Goal: Task Accomplishment & Management: Use online tool/utility

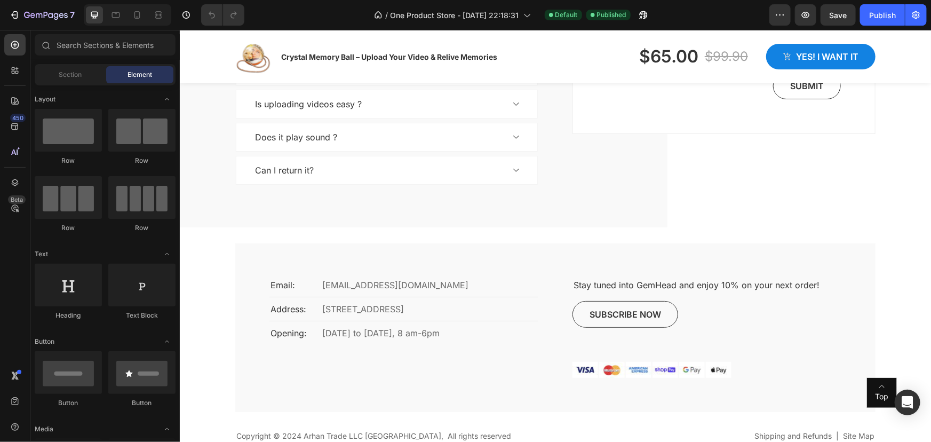
scroll to position [2230, 0]
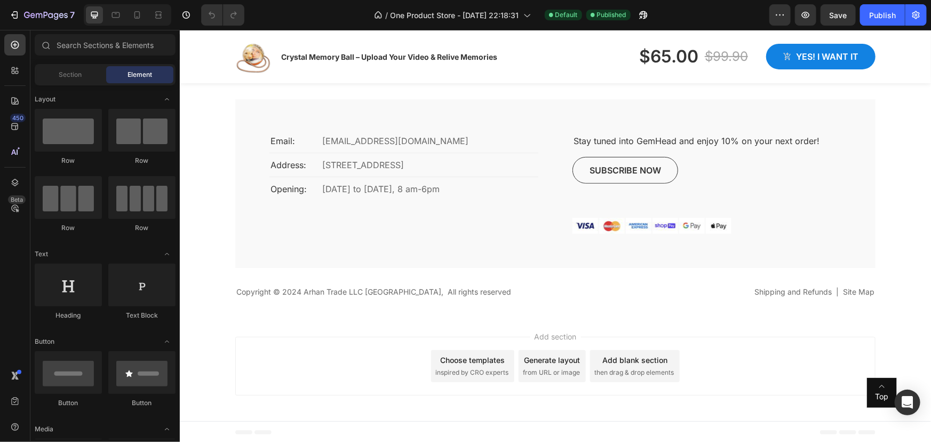
click at [367, 319] on div "Add section Choose templates inspired by CRO experts Generate layout from URL o…" at bounding box center [554, 368] width 751 height 106
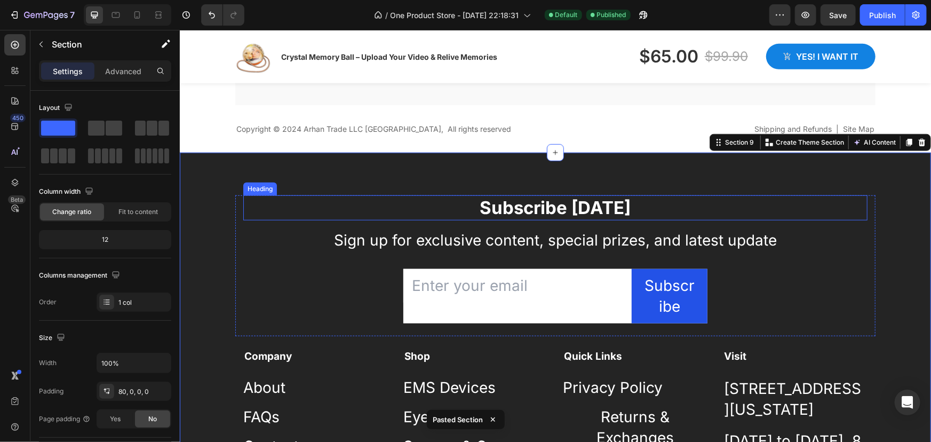
scroll to position [2428, 0]
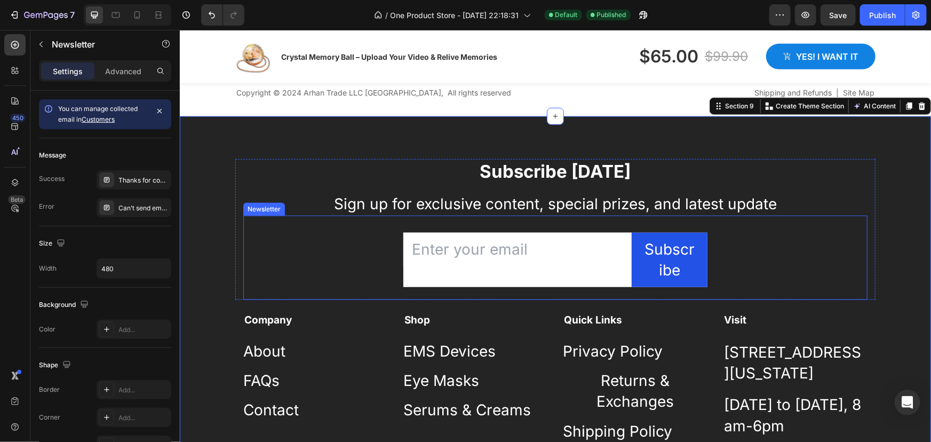
click at [773, 230] on div "Email Field Subscribe Submit Button Row Newsletter" at bounding box center [555, 257] width 624 height 84
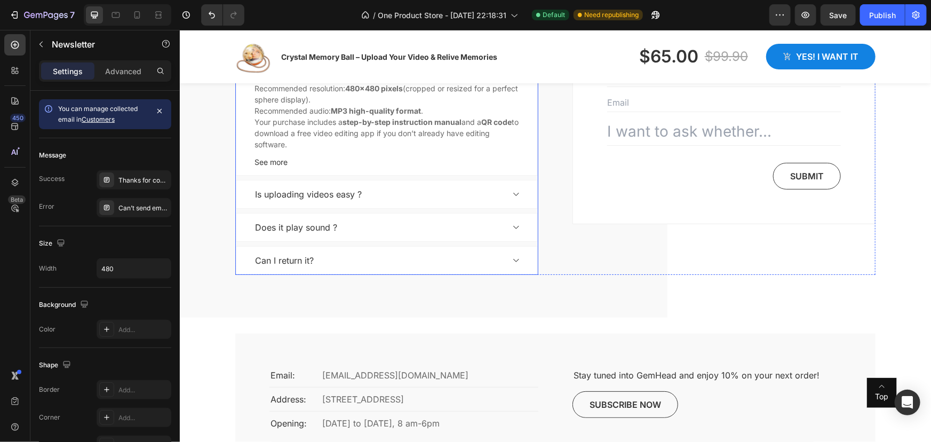
scroll to position [2138, 0]
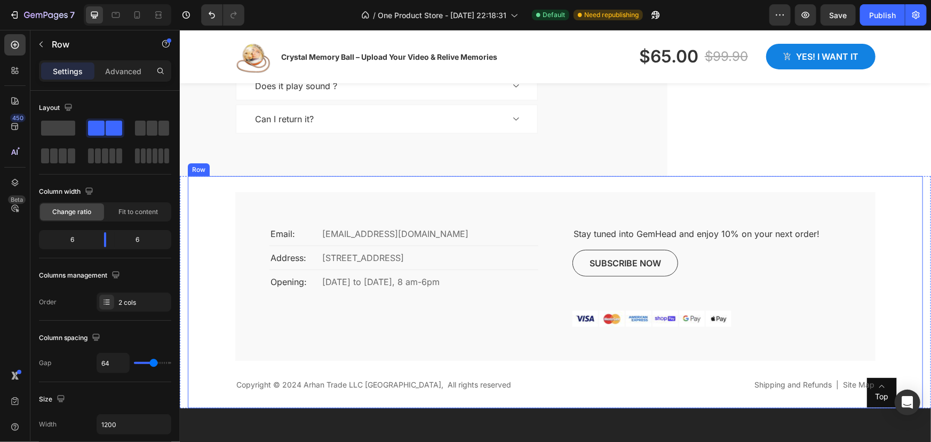
click at [527, 218] on div "Email: Text block [EMAIL_ADDRESS][DOMAIN_NAME] Text block Row Address: Text blo…" at bounding box center [555, 276] width 640 height 169
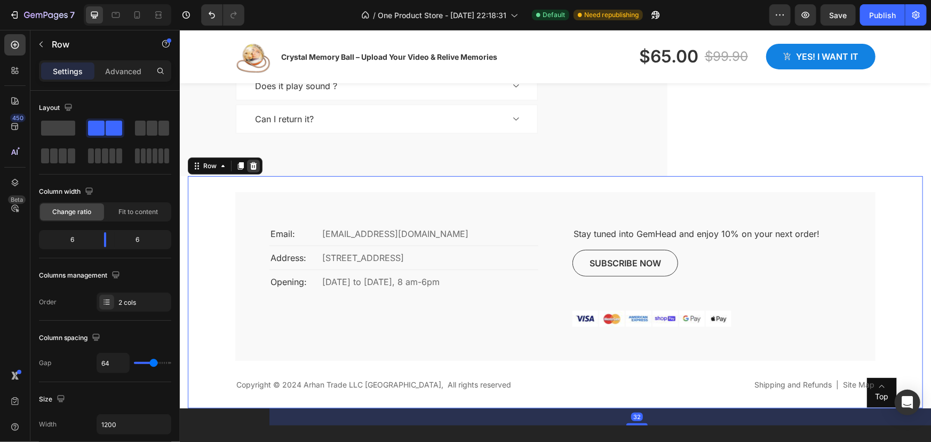
click at [252, 169] on div at bounding box center [253, 165] width 13 height 13
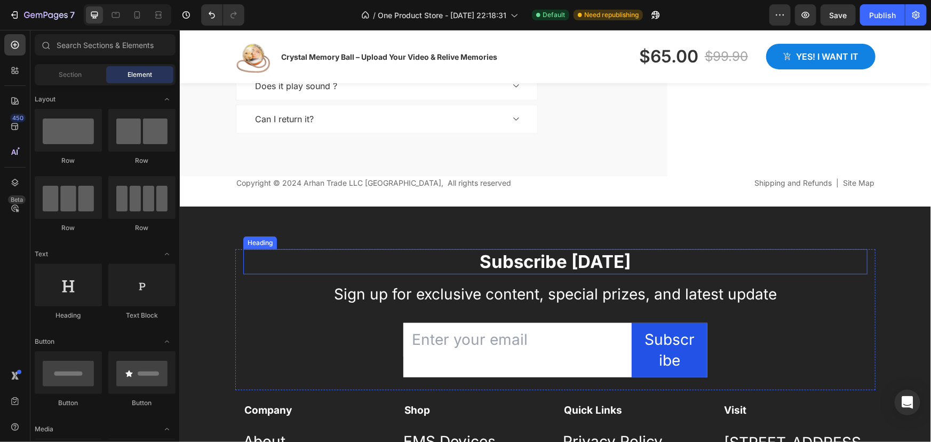
click at [307, 263] on p "Subscribe [DATE]" at bounding box center [555, 261] width 622 height 23
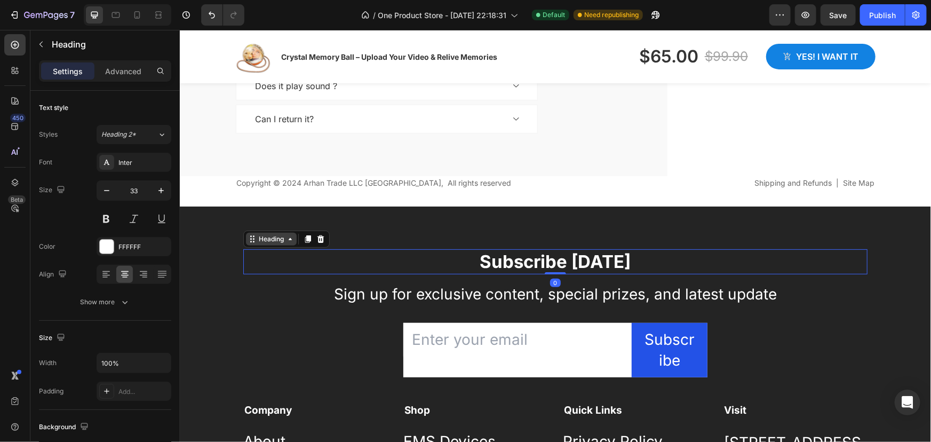
click at [289, 239] on icon at bounding box center [289, 238] width 9 height 9
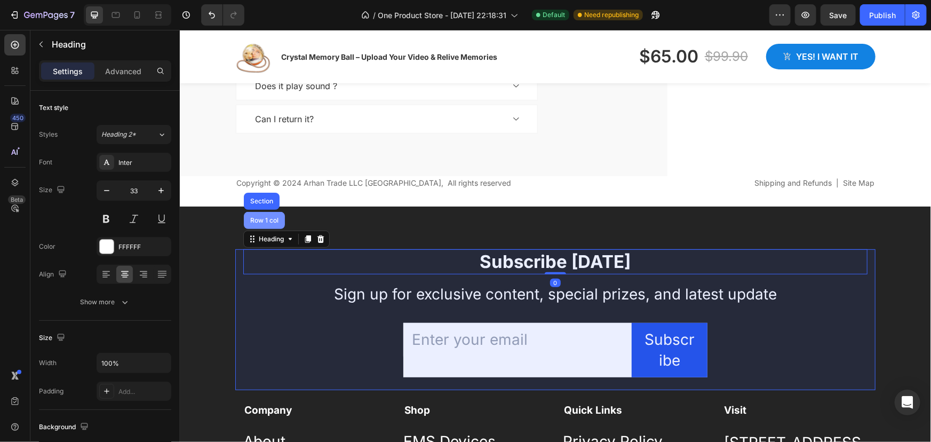
click at [270, 221] on div "Row 1 col" at bounding box center [264, 220] width 33 height 6
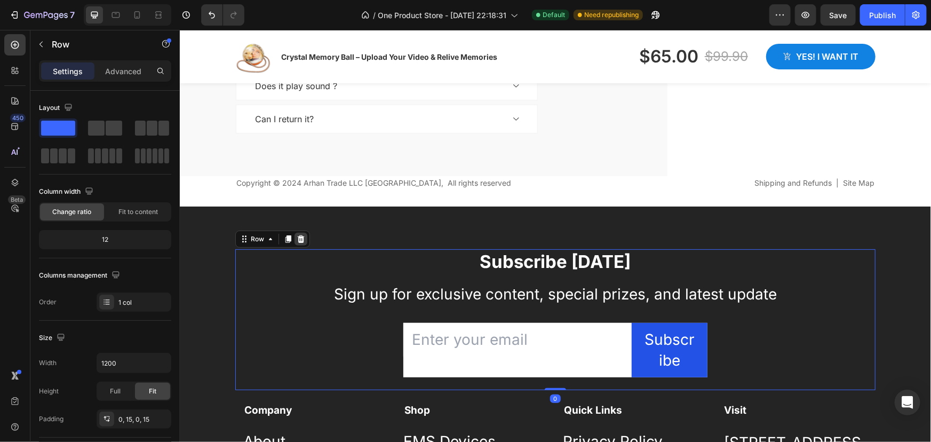
click at [297, 235] on icon at bounding box center [300, 238] width 7 height 7
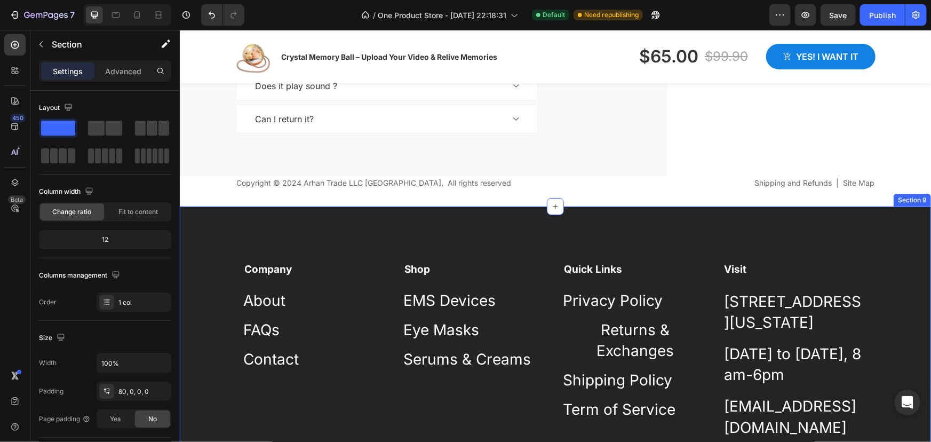
click at [302, 240] on div "Company Text block About Button FAQs Button Contact Button Shop Text block EMS …" at bounding box center [554, 365] width 751 height 319
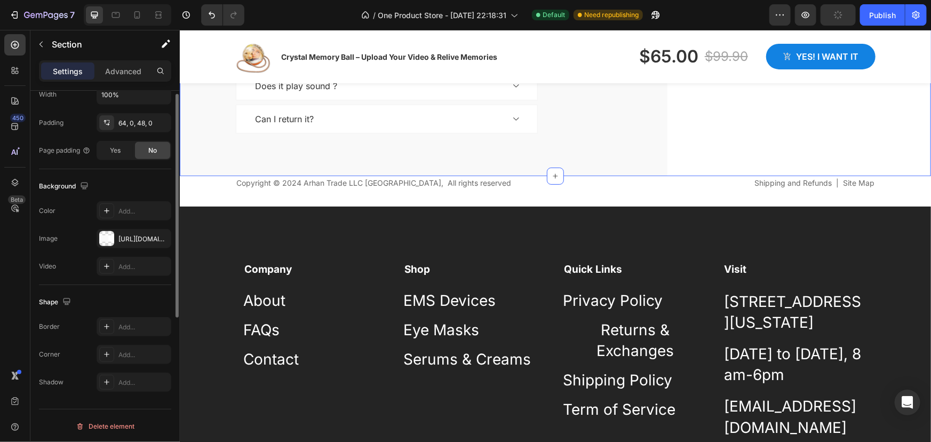
scroll to position [171, 0]
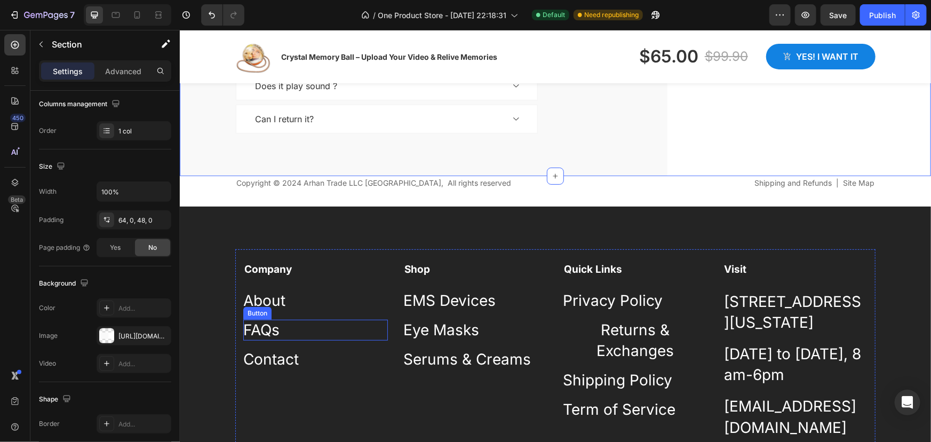
click at [362, 337] on div "FAQs Button" at bounding box center [315, 329] width 145 height 21
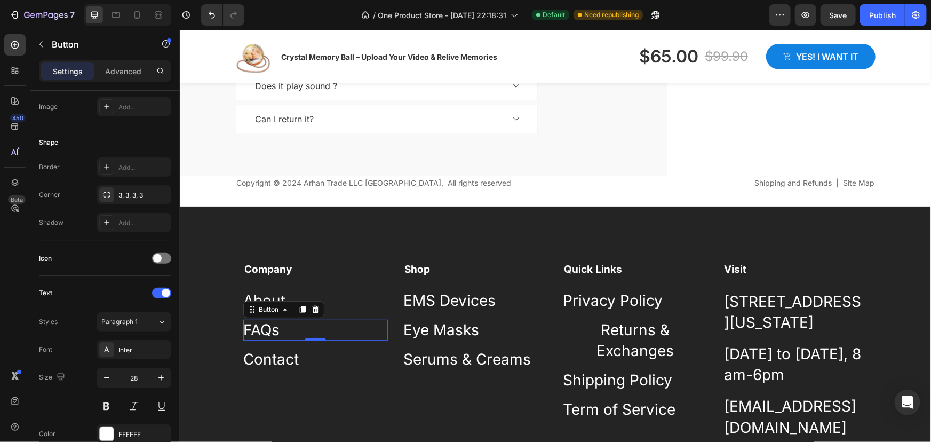
scroll to position [0, 0]
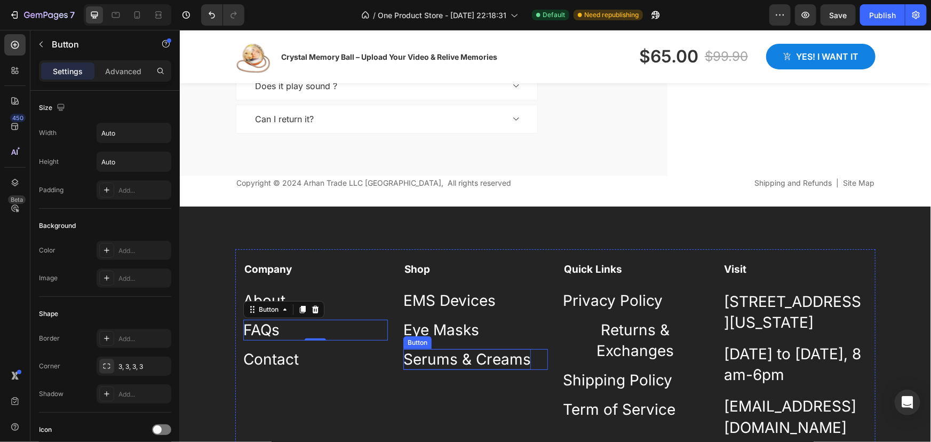
click at [444, 362] on p "Serums & Creams" at bounding box center [467, 358] width 128 height 21
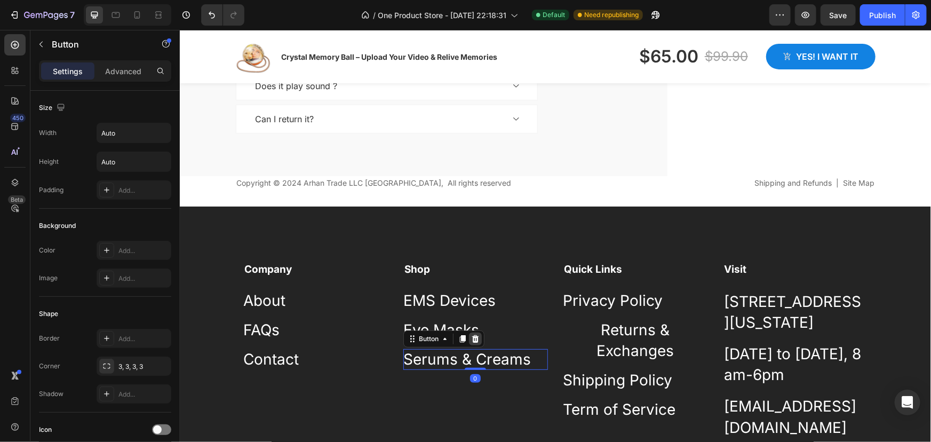
click at [471, 338] on icon at bounding box center [474, 338] width 7 height 7
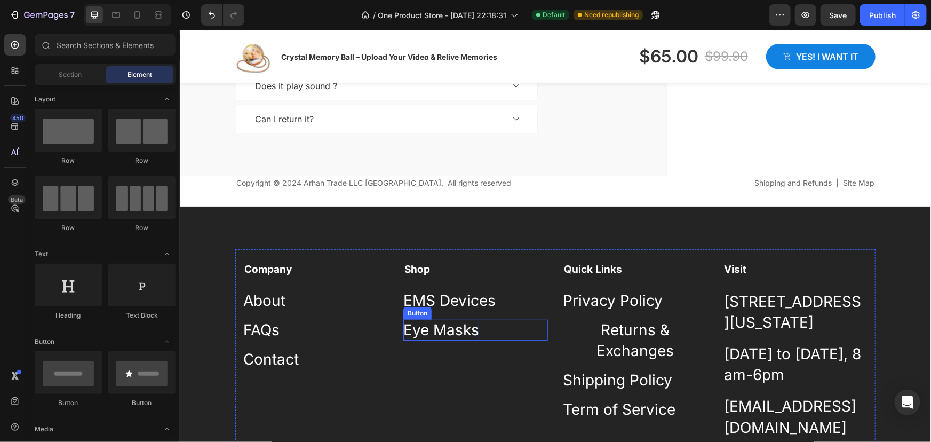
click at [451, 336] on p "Eye Masks" at bounding box center [441, 329] width 76 height 21
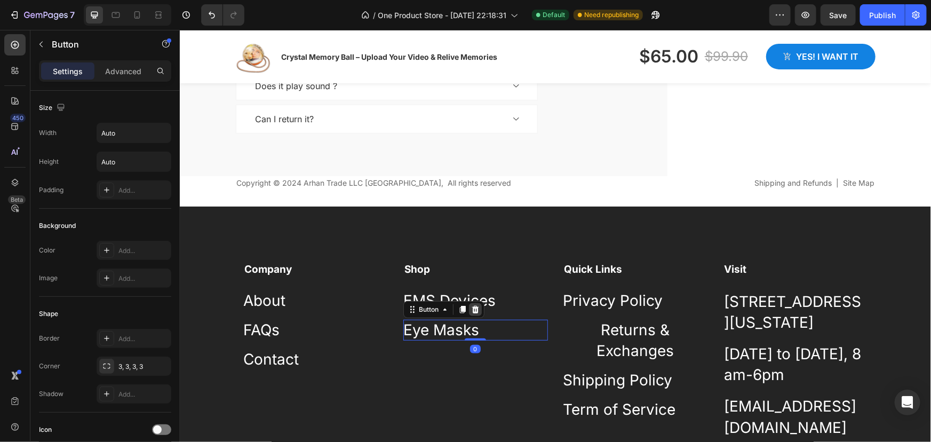
click at [472, 311] on icon at bounding box center [474, 308] width 7 height 7
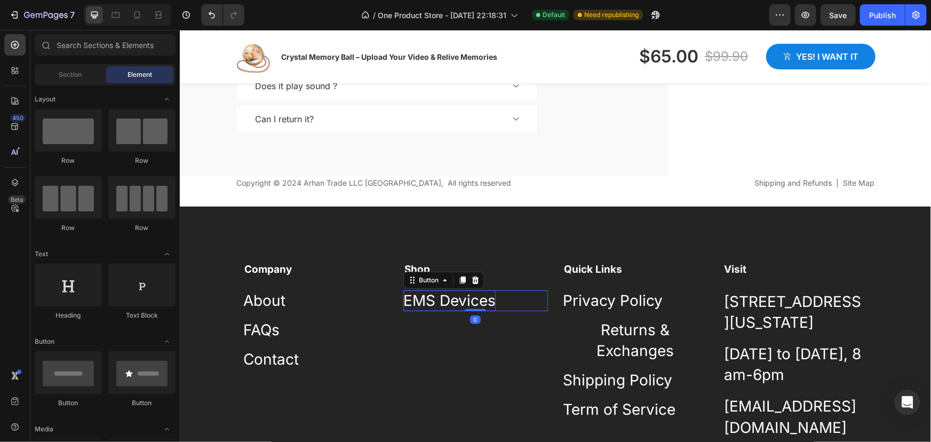
click at [472, 307] on div "EMS Devices Button 0" at bounding box center [475, 300] width 145 height 21
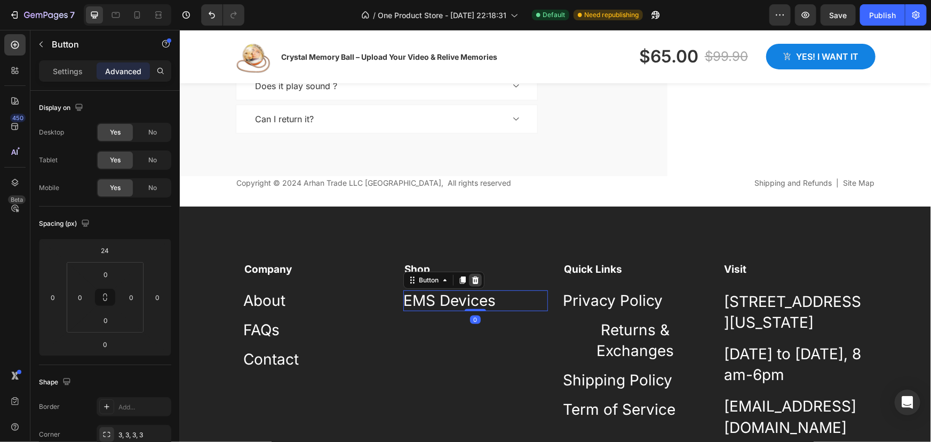
click at [473, 279] on icon at bounding box center [474, 279] width 7 height 7
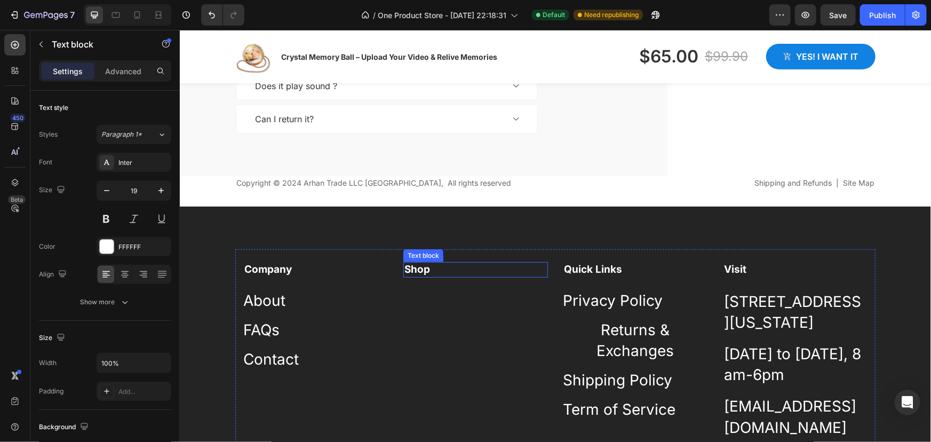
click at [439, 271] on p "Shop" at bounding box center [475, 269] width 142 height 13
click at [482, 252] on icon at bounding box center [486, 251] width 9 height 9
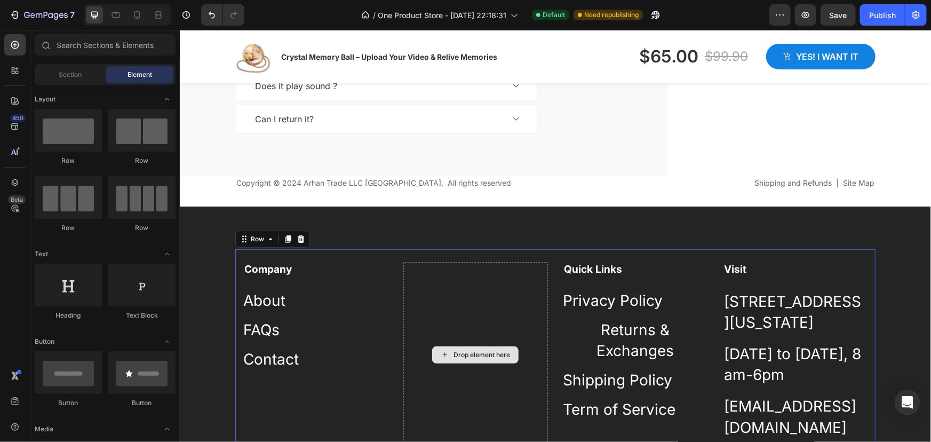
click at [480, 300] on div "Drop element here" at bounding box center [475, 354] width 145 height 186
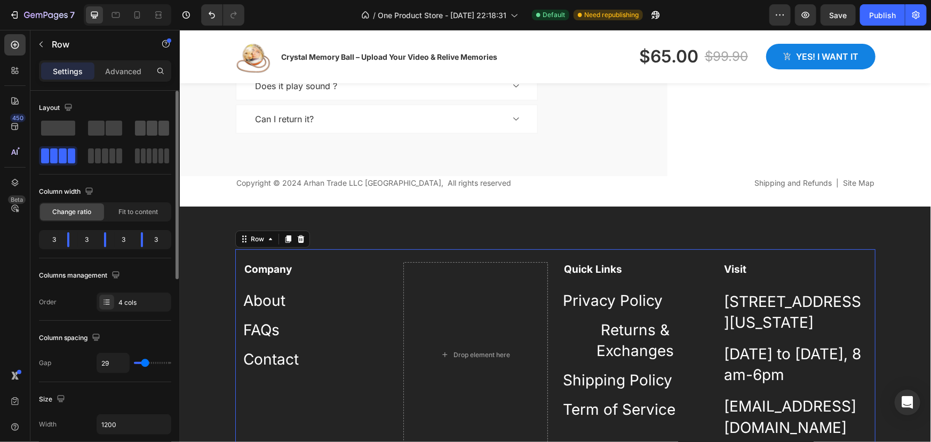
click at [146, 129] on div at bounding box center [152, 128] width 34 height 15
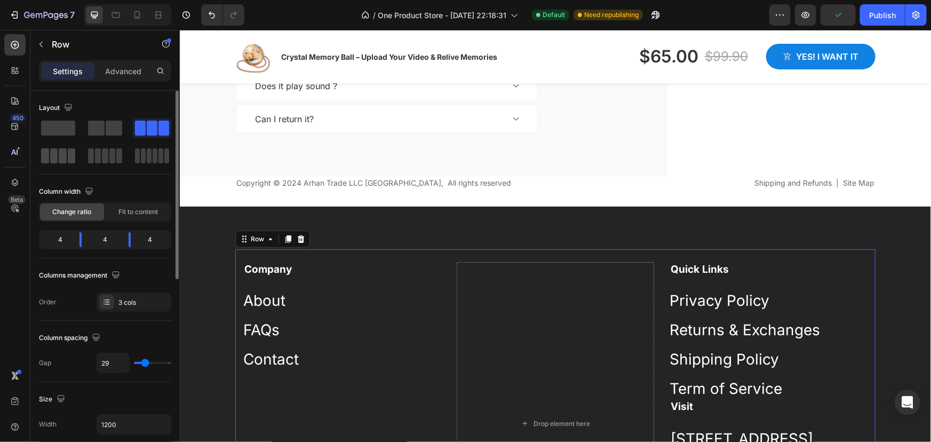
click at [55, 153] on span at bounding box center [54, 155] width 8 height 15
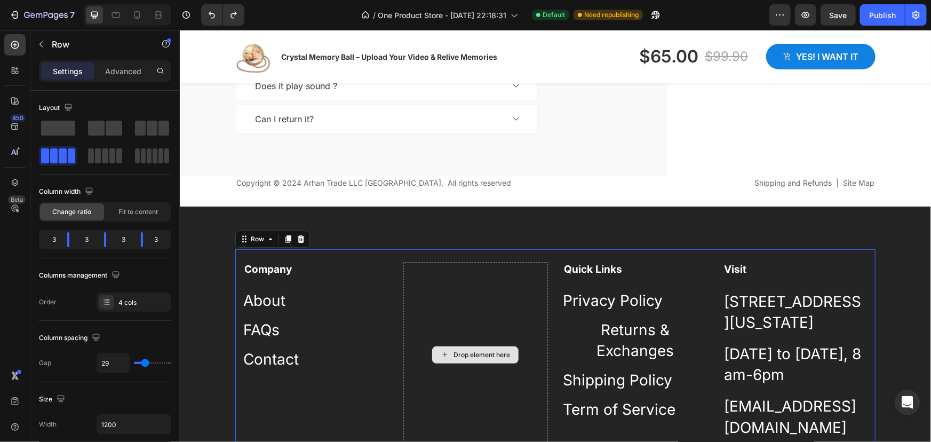
click at [436, 310] on div "Drop element here" at bounding box center [475, 354] width 145 height 186
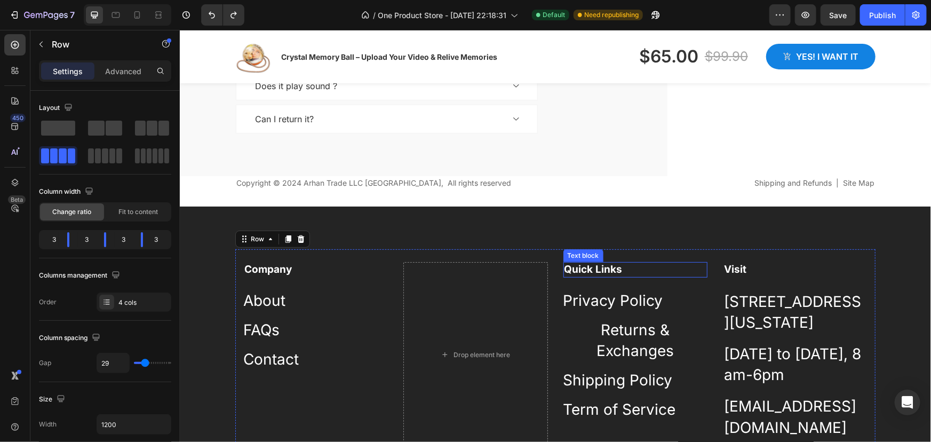
drag, startPoint x: 660, startPoint y: 266, endPoint x: 648, endPoint y: 264, distance: 12.0
click at [660, 266] on p "Quick Links" at bounding box center [635, 269] width 142 height 13
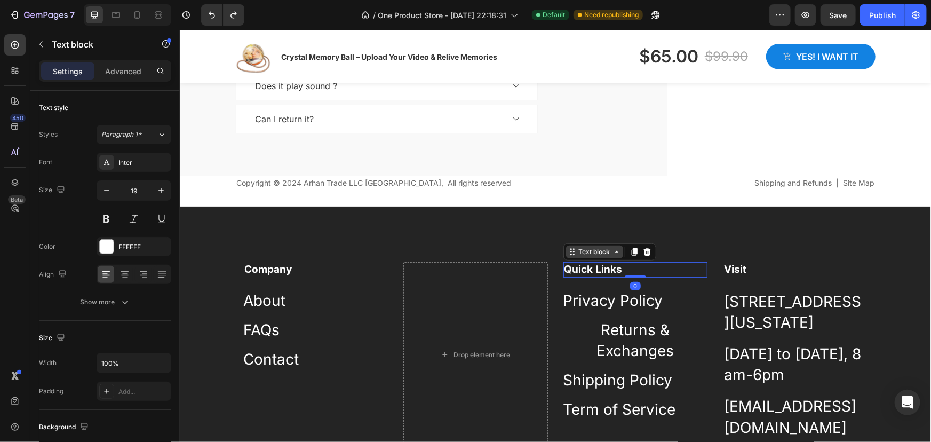
click at [612, 251] on icon at bounding box center [616, 251] width 9 height 9
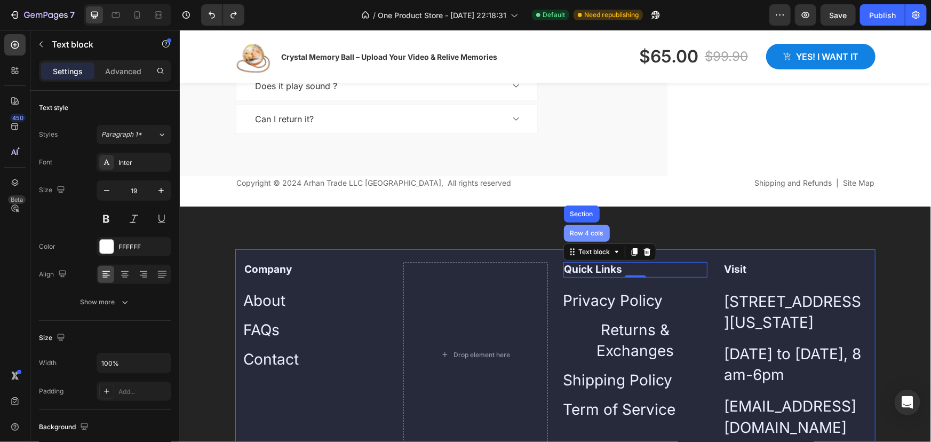
click at [589, 230] on div "Row 4 cols" at bounding box center [586, 232] width 37 height 6
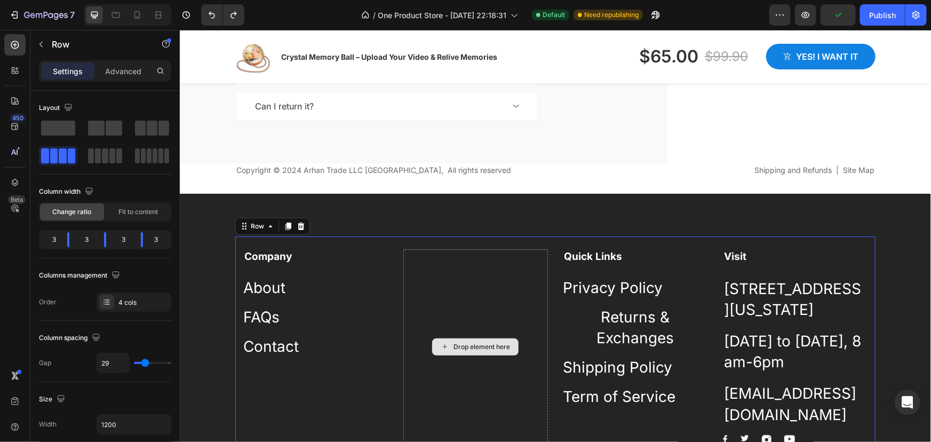
scroll to position [2235, 0]
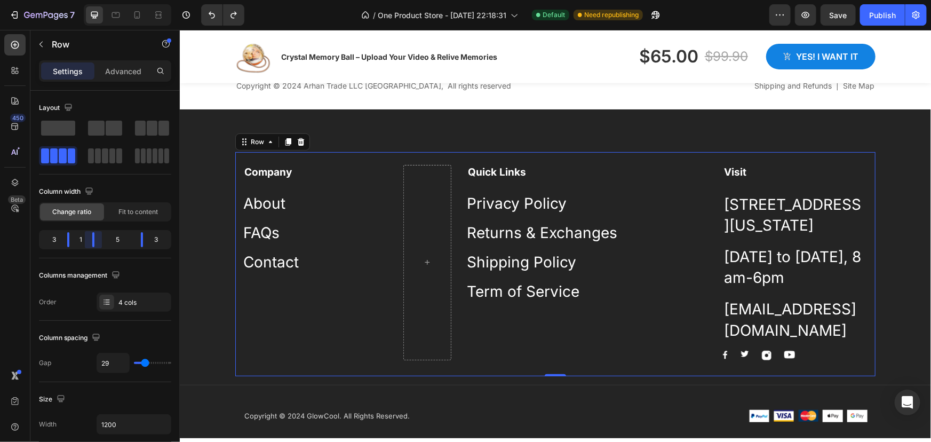
drag, startPoint x: 105, startPoint y: 238, endPoint x: 60, endPoint y: 239, distance: 45.4
click at [60, 0] on body "7 Version history / One Product Store - [DATE] 22:18:31 Default Need republishi…" at bounding box center [465, 0] width 931 height 0
click at [135, 214] on span "Fit to content" at bounding box center [137, 212] width 39 height 10
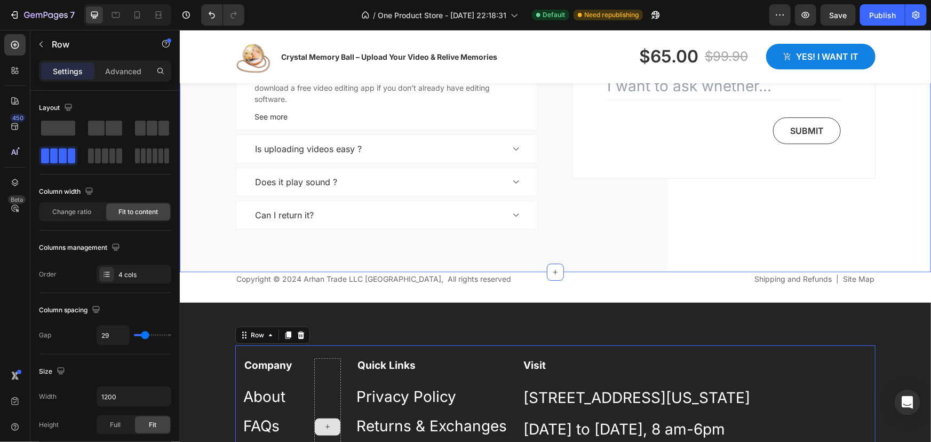
scroll to position [2089, 0]
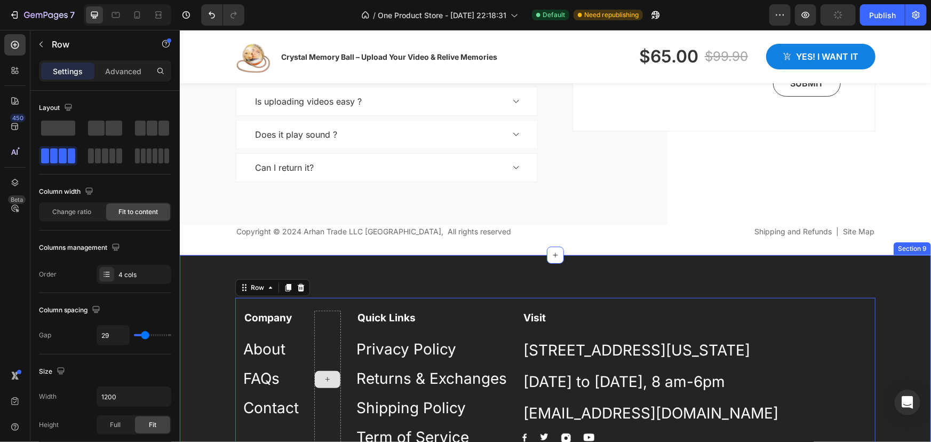
click at [200, 280] on div "Company Text block About Button FAQs Button Contact Button Quick Links Text blo…" at bounding box center [554, 390] width 751 height 271
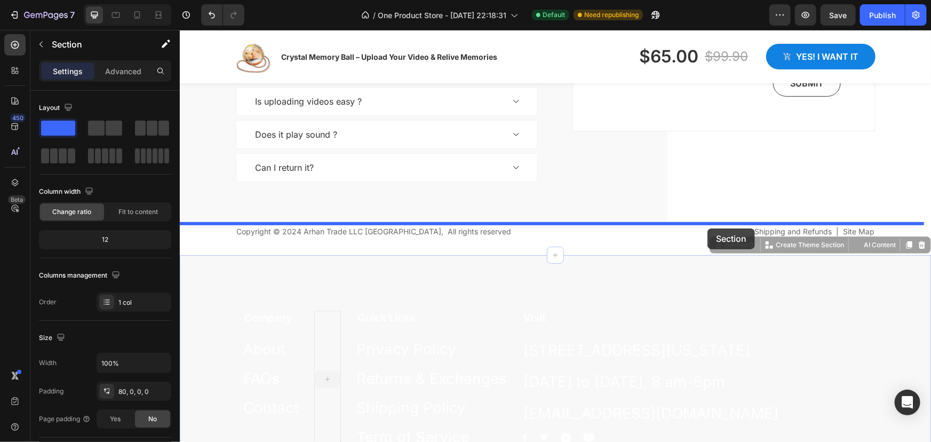
drag, startPoint x: 710, startPoint y: 248, endPoint x: 707, endPoint y: 228, distance: 19.9
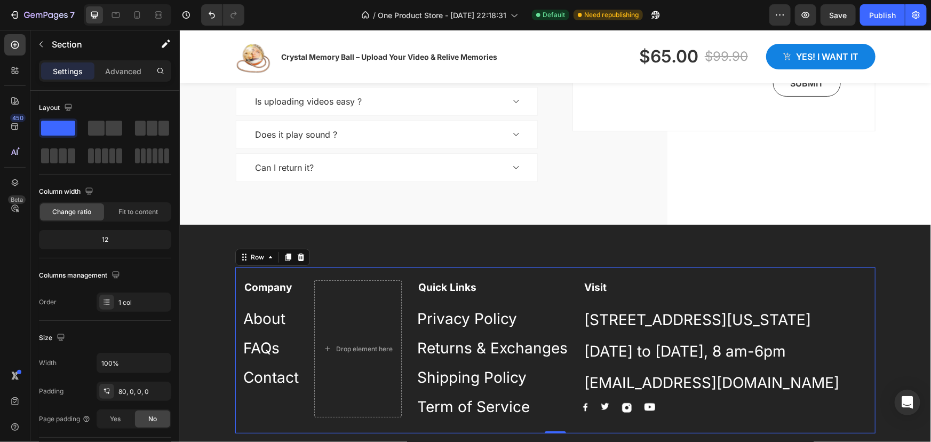
click at [529, 299] on div "Privacy Policy Button" at bounding box center [492, 312] width 150 height 34
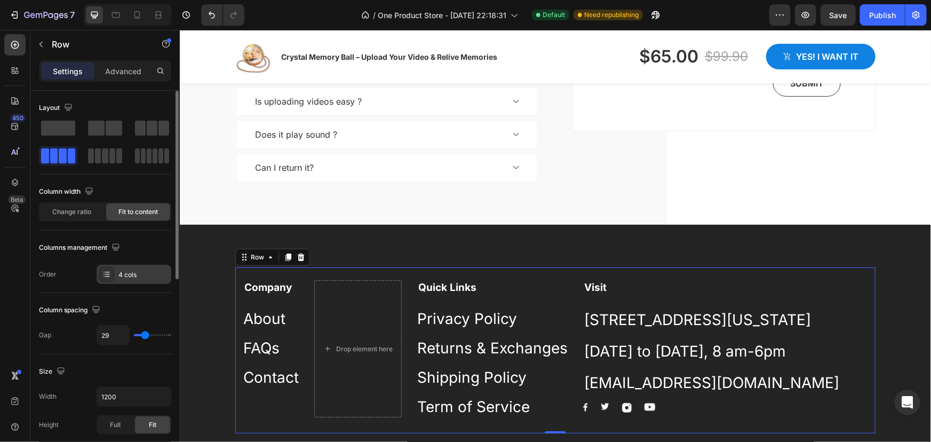
click at [107, 273] on icon at bounding box center [106, 274] width 9 height 9
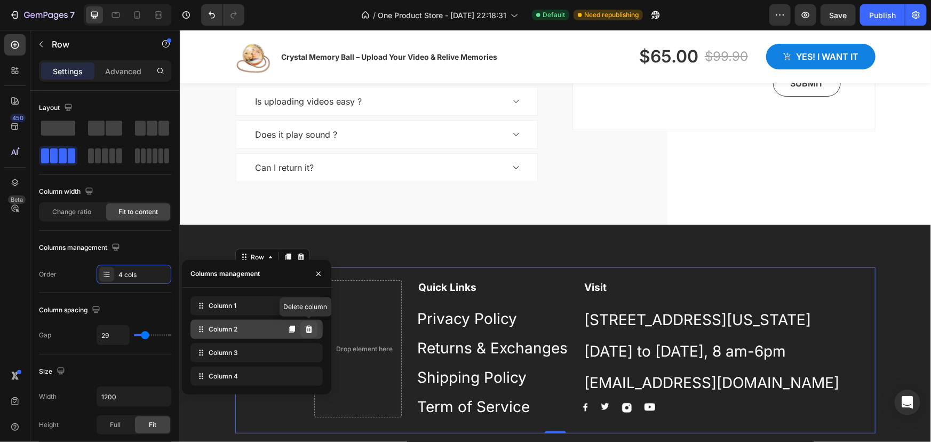
click at [312, 333] on icon at bounding box center [309, 329] width 9 height 9
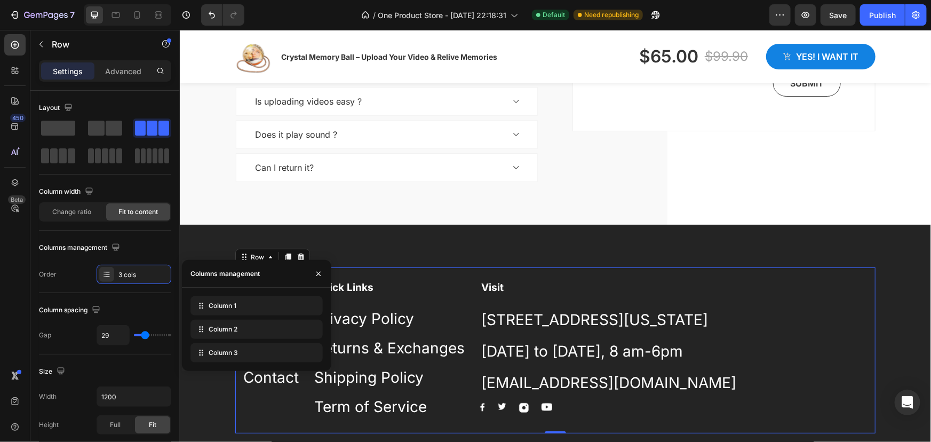
click at [441, 332] on div "Returns & Exchanges Button" at bounding box center [389, 343] width 150 height 29
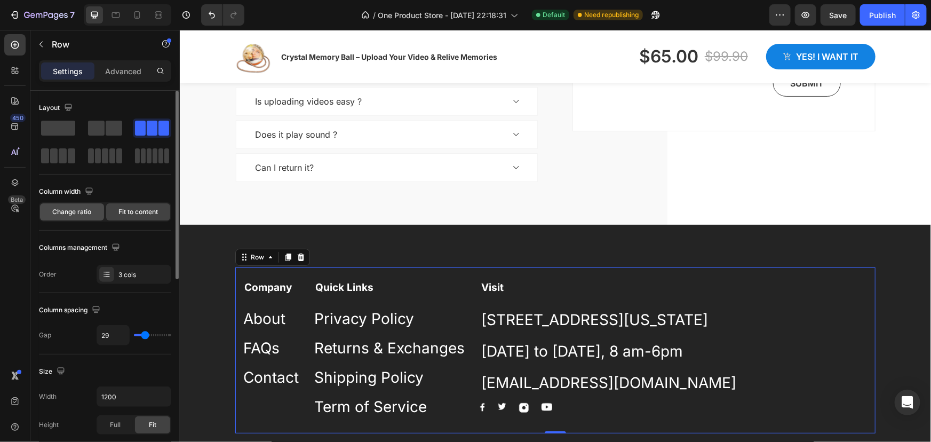
click at [81, 209] on span "Change ratio" at bounding box center [72, 212] width 39 height 10
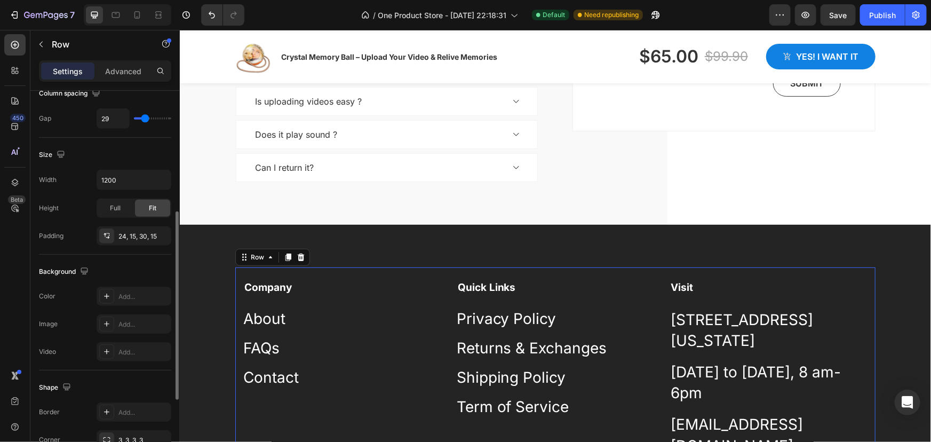
scroll to position [99, 0]
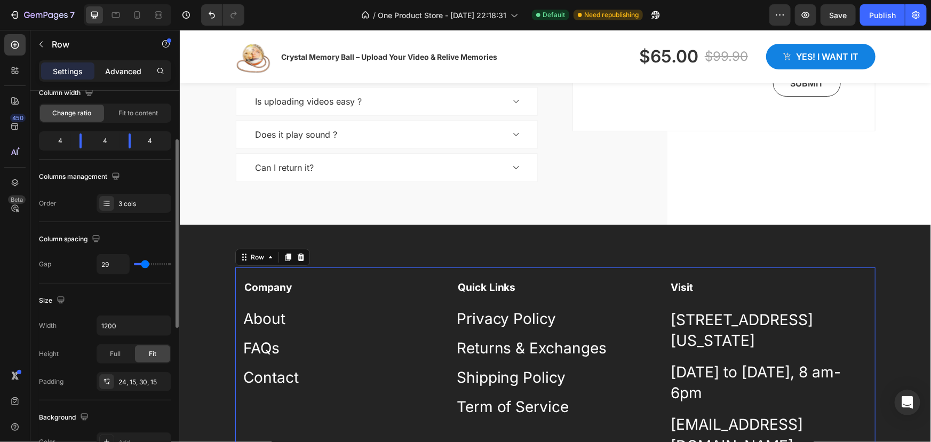
click at [107, 73] on p "Advanced" at bounding box center [123, 71] width 36 height 11
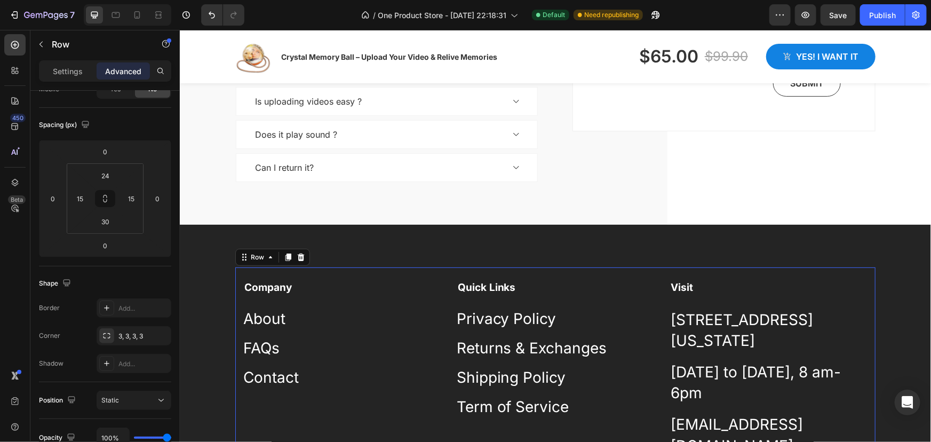
click at [374, 276] on div "Company Text block About Button FAQs Button Contact Button Quick Links Text blo…" at bounding box center [555, 379] width 640 height 224
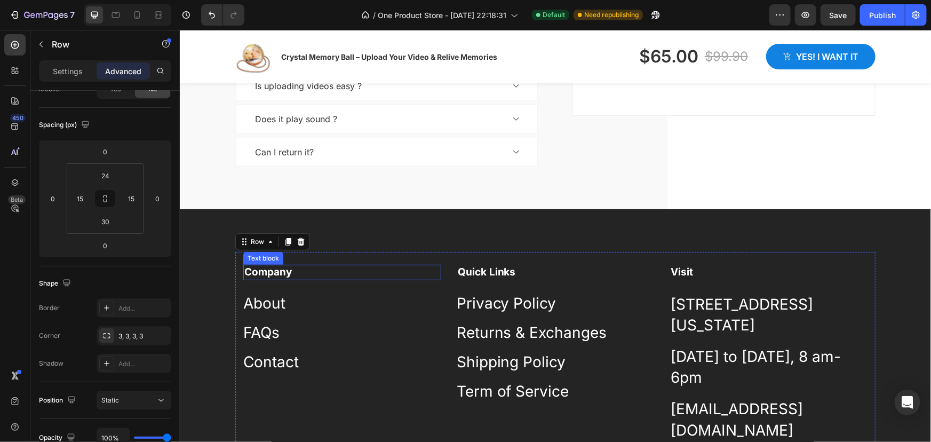
scroll to position [2089, 0]
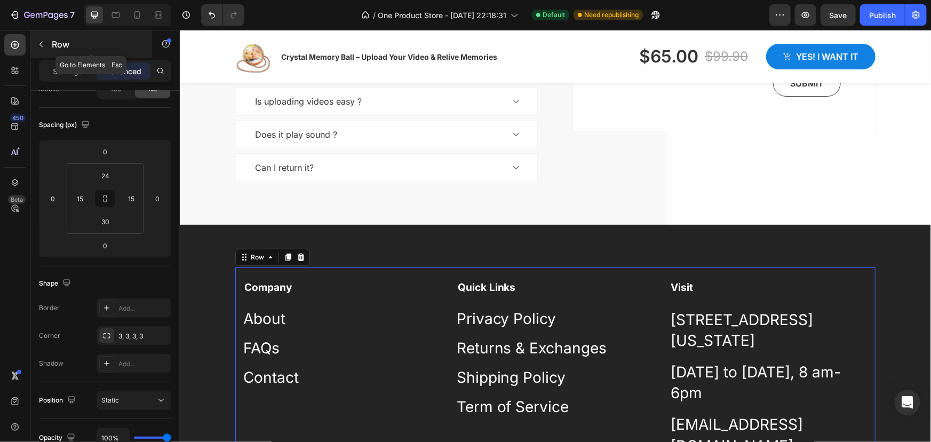
click at [43, 44] on icon "button" at bounding box center [41, 44] width 9 height 9
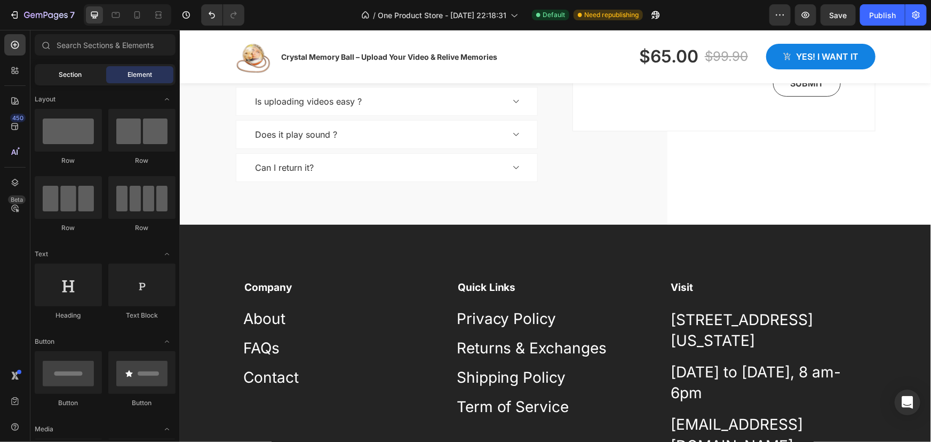
click at [60, 75] on span "Section" at bounding box center [70, 75] width 23 height 10
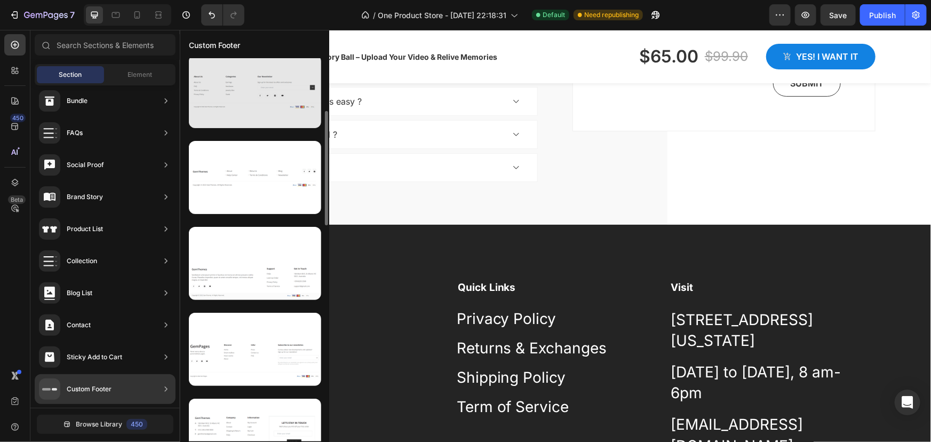
scroll to position [0, 0]
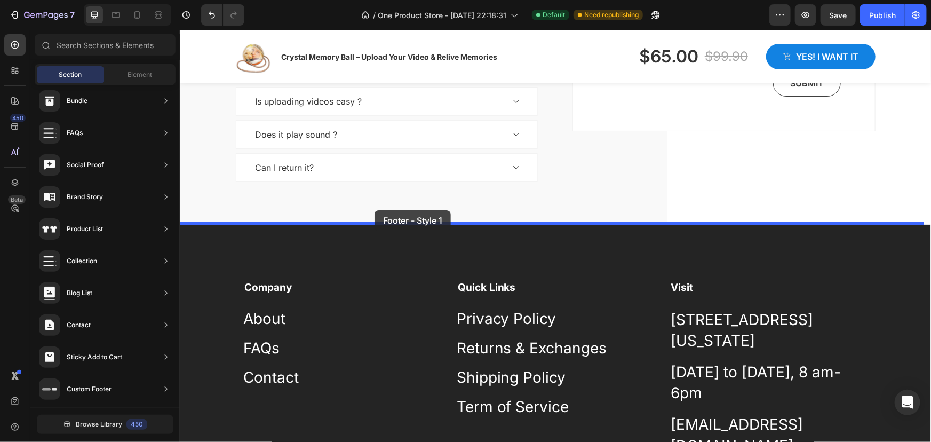
drag, startPoint x: 425, startPoint y: 168, endPoint x: 376, endPoint y: 211, distance: 65.8
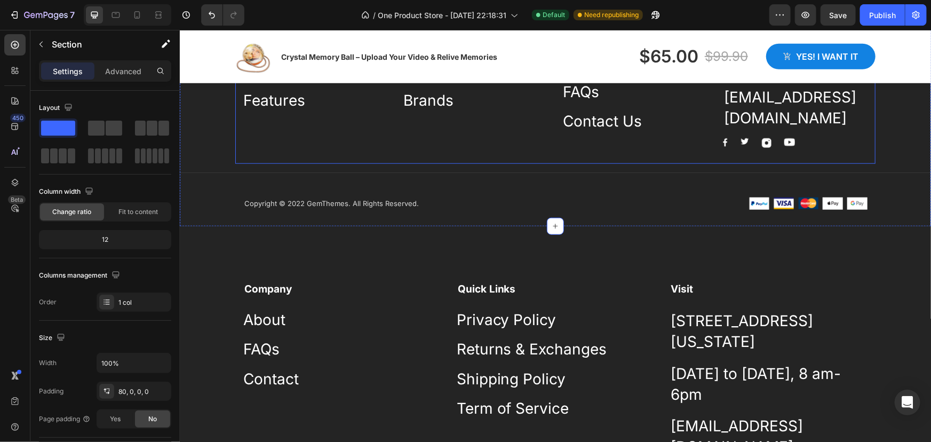
scroll to position [2342, 0]
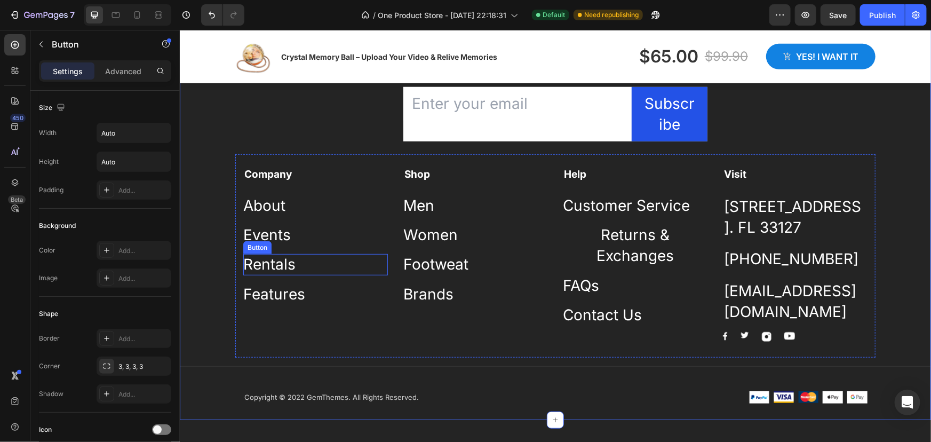
click at [355, 260] on div "Rentals Button" at bounding box center [315, 263] width 145 height 21
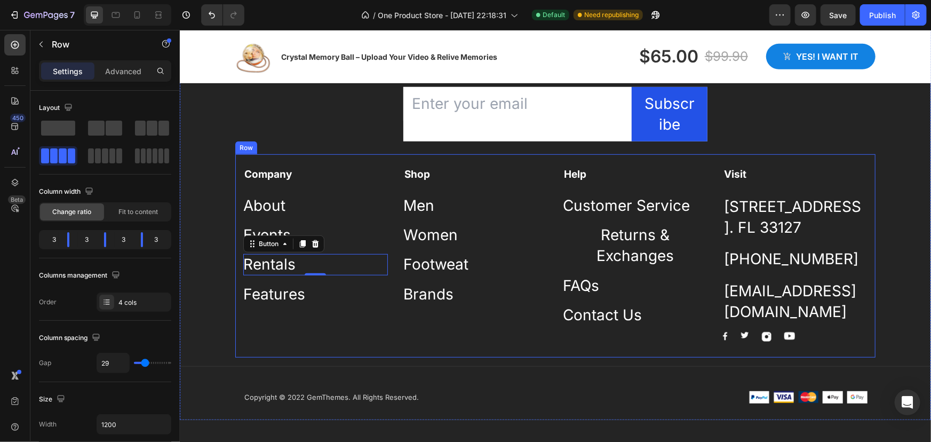
click at [339, 160] on div "Company Text block About Button Events Button Rentals Button 0 Features Button …" at bounding box center [555, 255] width 640 height 203
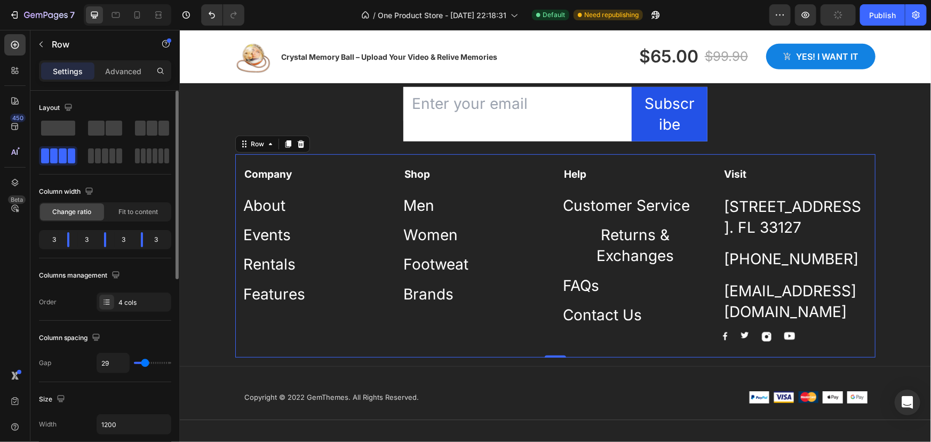
type input "31"
type input "27"
type input "25"
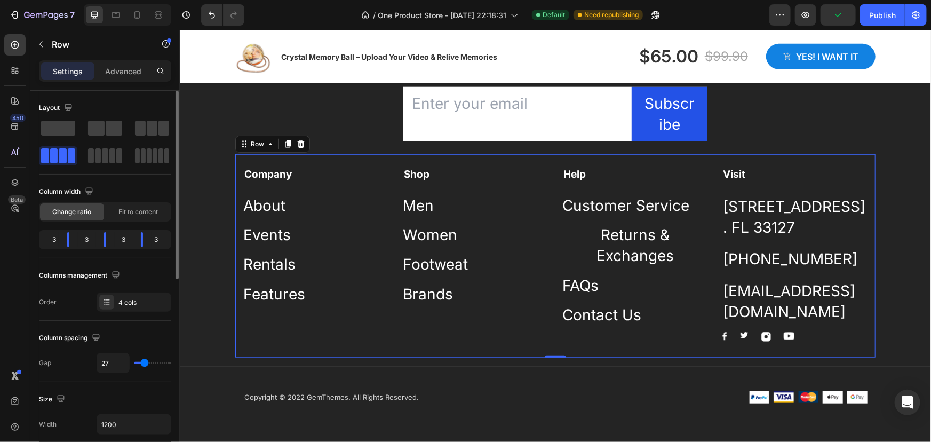
type input "25"
type input "27"
type input "29"
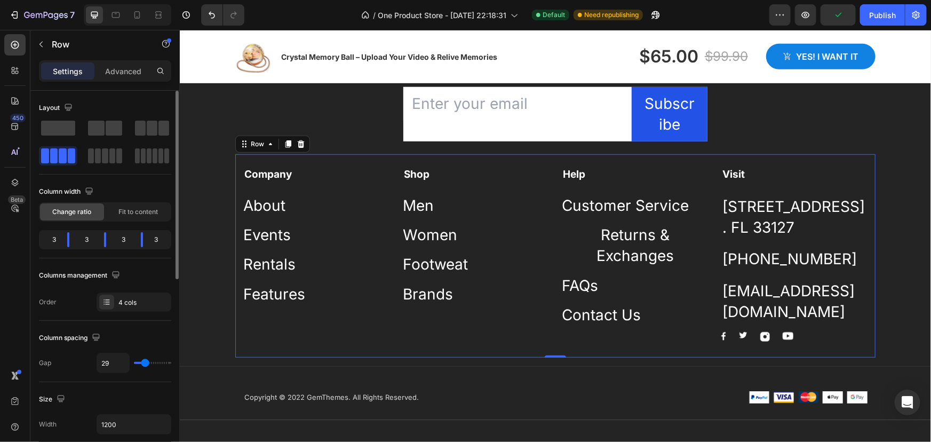
type input "31"
type input "33"
click at [146, 362] on input "range" at bounding box center [152, 363] width 37 height 2
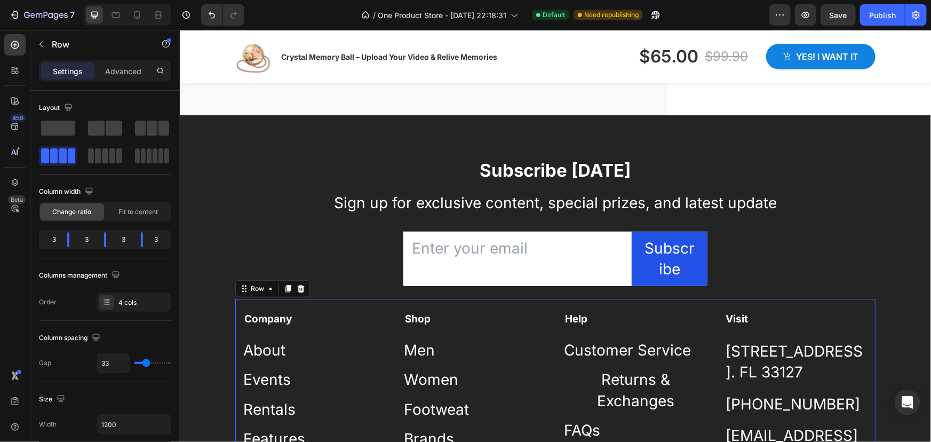
scroll to position [2148, 0]
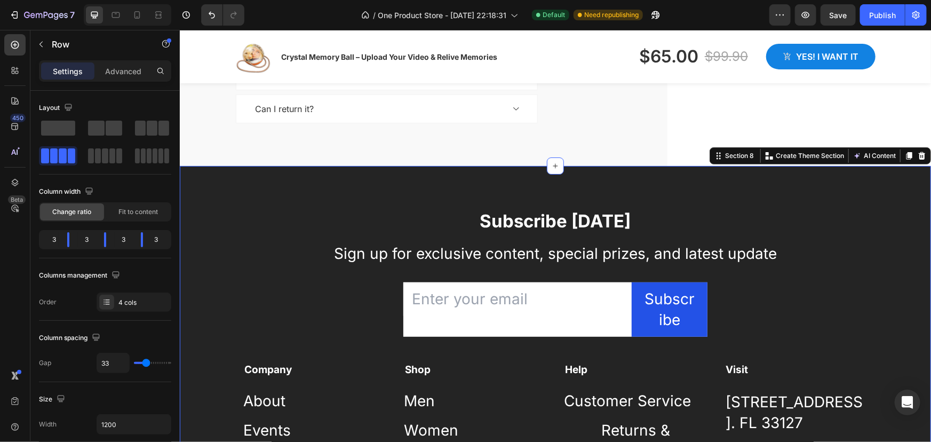
click at [196, 208] on div "Subscribe [DATE] Heading Sign up for exclusive content, special prizes, and lat…" at bounding box center [554, 411] width 751 height 407
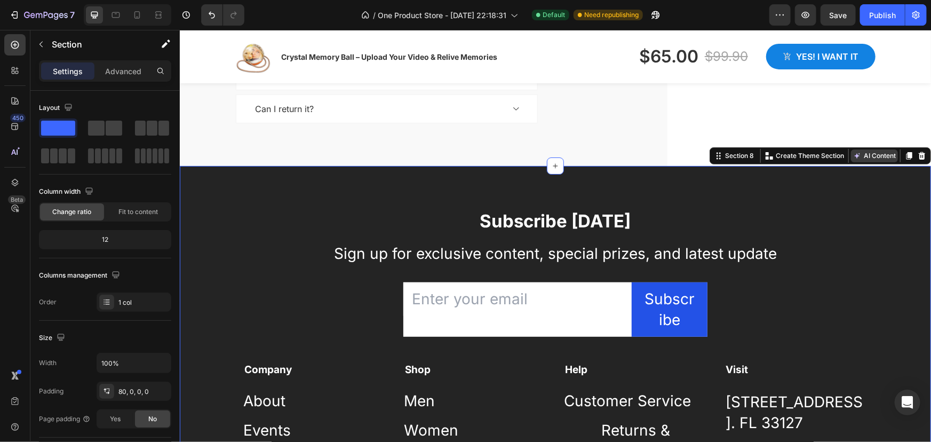
click at [855, 153] on button "AI Content" at bounding box center [874, 155] width 47 height 13
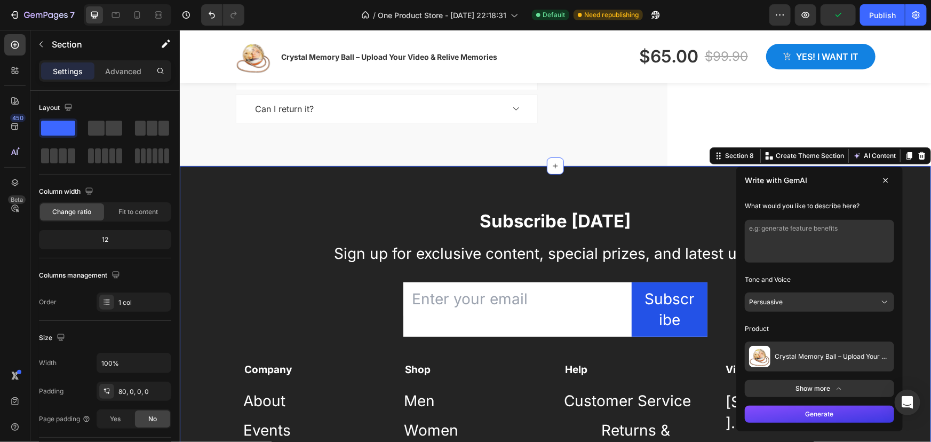
click at [879, 173] on button at bounding box center [885, 179] width 17 height 17
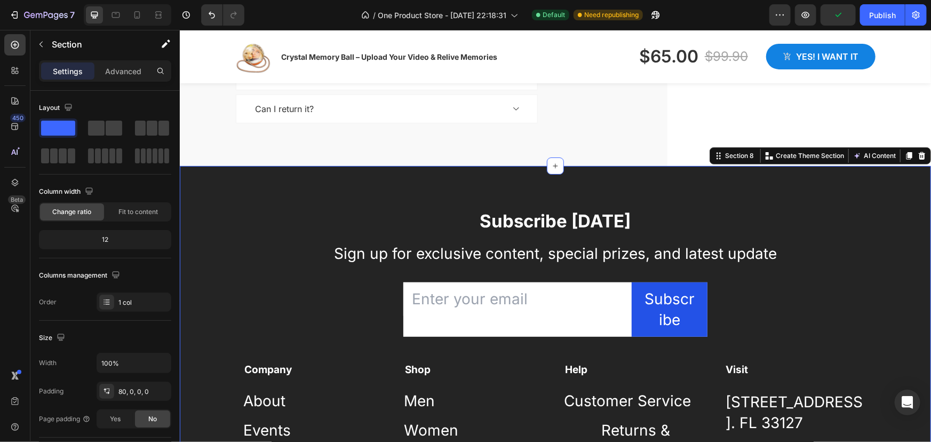
click at [821, 194] on div "Subscribe [DATE] Heading Sign up for exclusive content, special prizes, and lat…" at bounding box center [554, 389] width 751 height 449
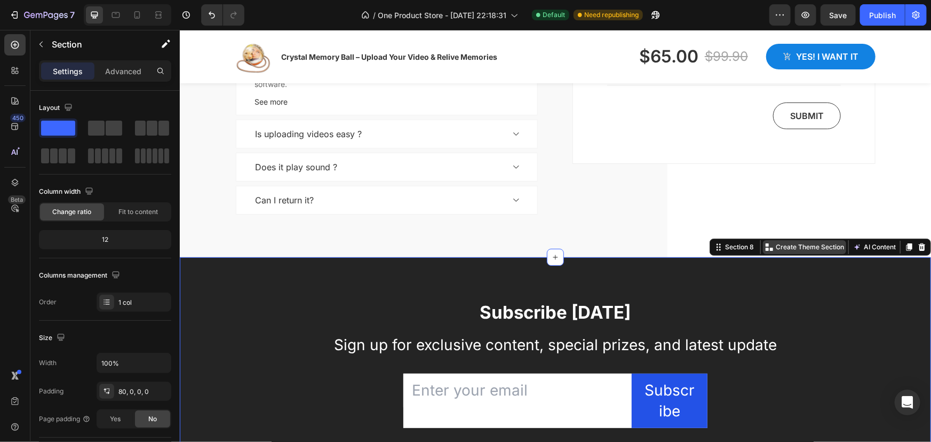
scroll to position [2051, 0]
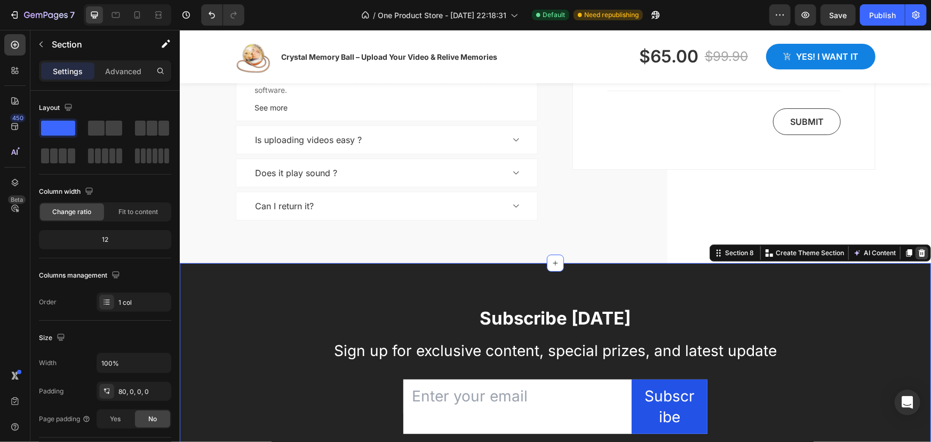
click at [918, 253] on icon at bounding box center [921, 252] width 7 height 7
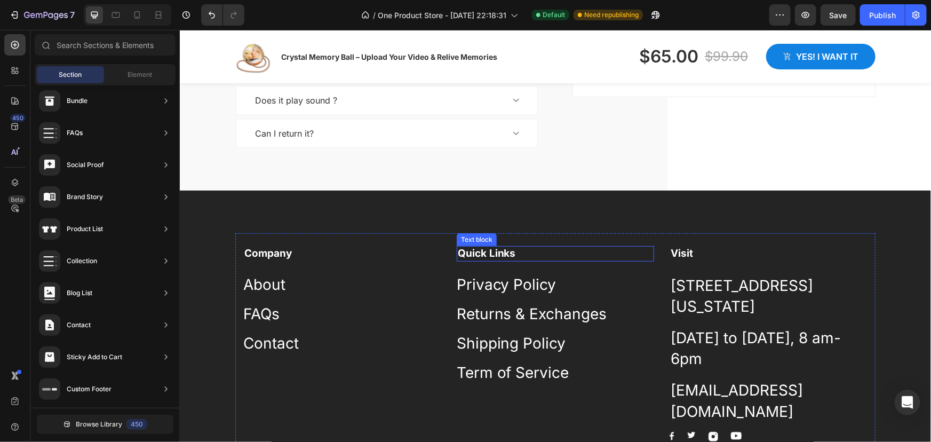
scroll to position [2196, 0]
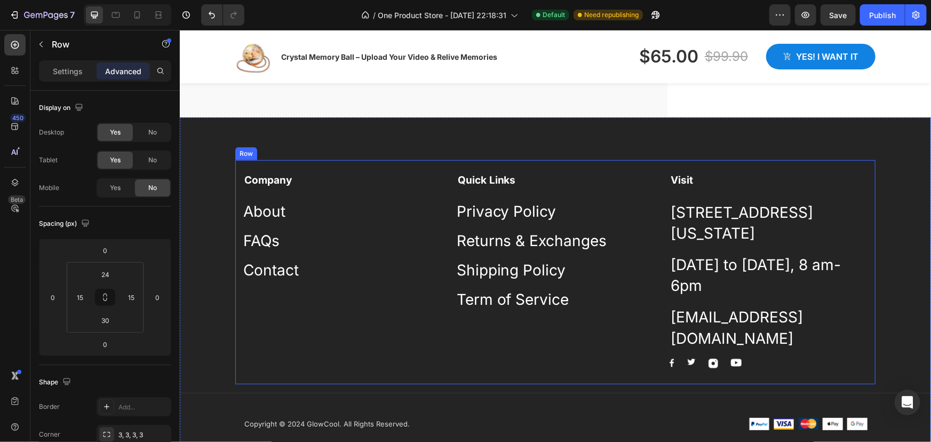
click at [595, 351] on div "Quick Links Text block Privacy Policy Button Returns & Exchanges Button Shippin…" at bounding box center [555, 269] width 198 height 195
click at [136, 15] on icon at bounding box center [137, 15] width 11 height 11
type input "30"
type input "16"
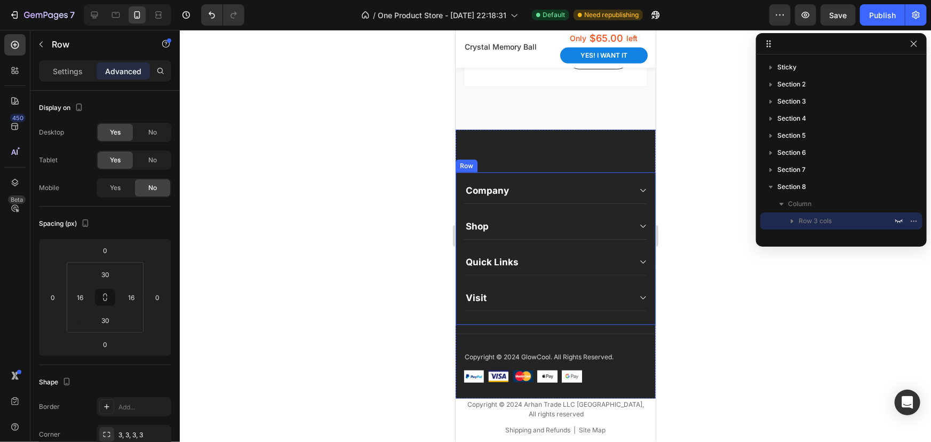
scroll to position [2304, 0]
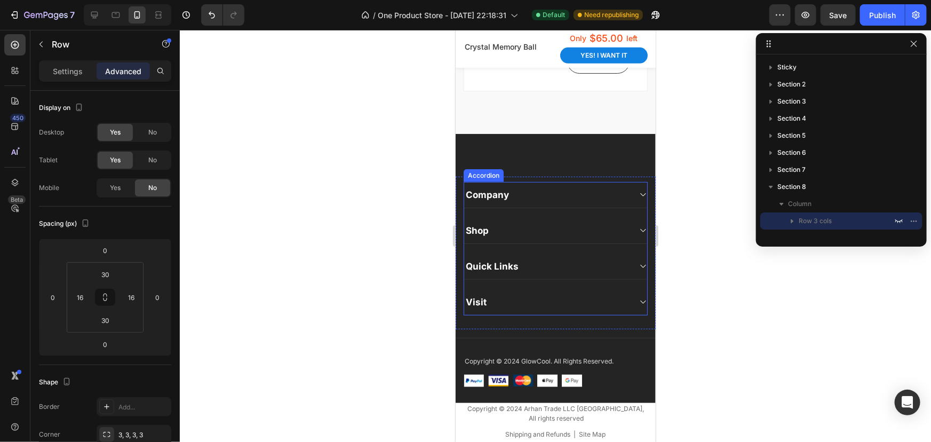
click at [526, 202] on div "Company" at bounding box center [547, 194] width 166 height 15
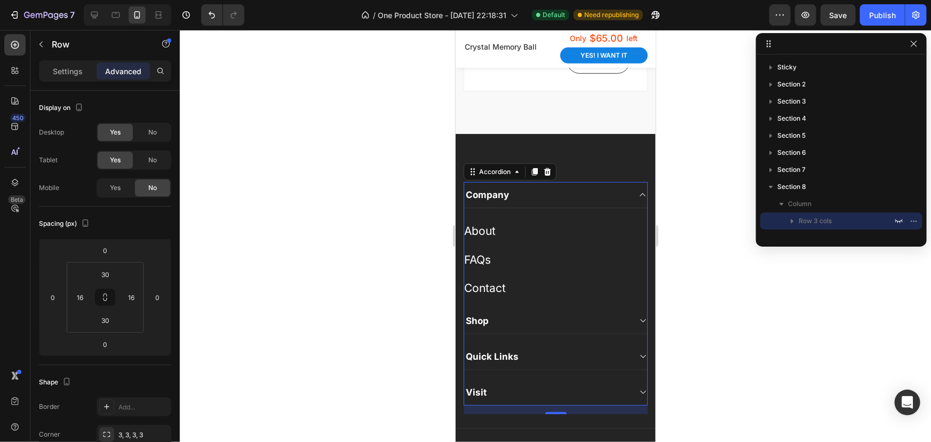
scroll to position [114, 0]
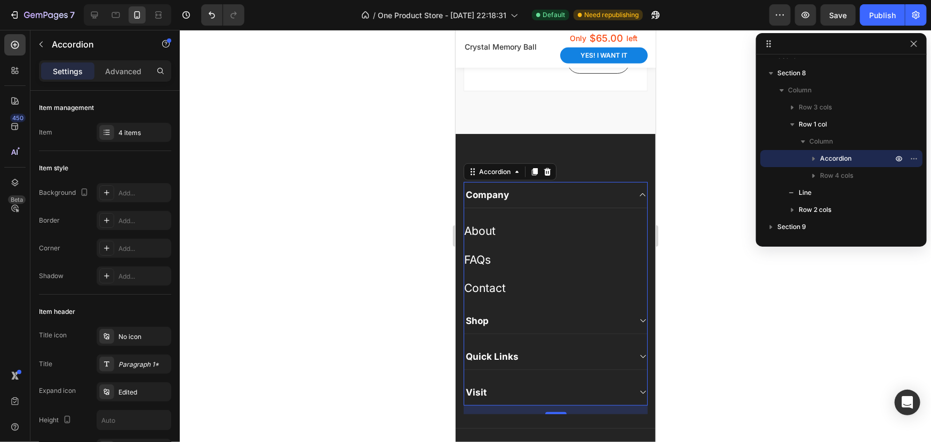
click at [546, 202] on div "Company" at bounding box center [547, 194] width 166 height 15
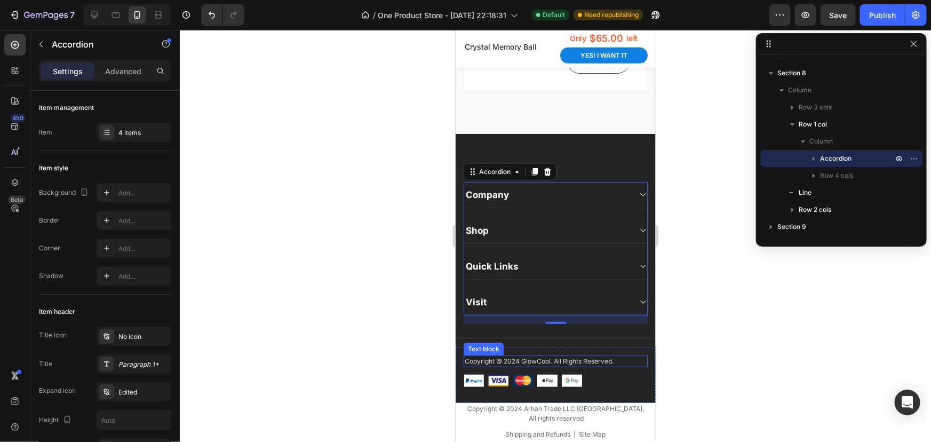
click at [535, 366] on p "Copyright © 2024 GlowCool. All Rights Reserved." at bounding box center [555, 361] width 182 height 10
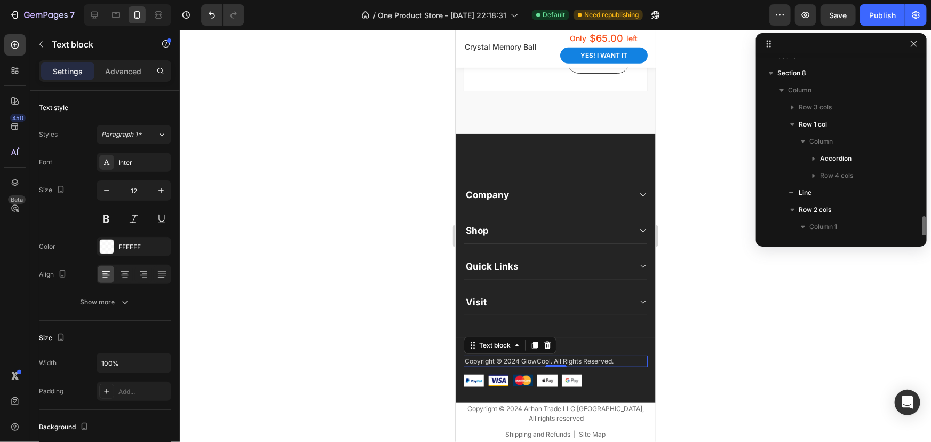
scroll to position [182, 0]
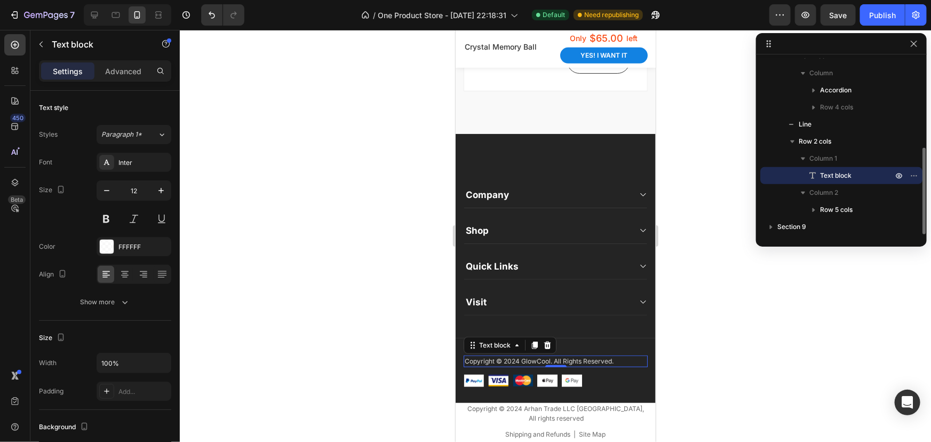
click at [535, 366] on p "Copyright © 2024 GlowCool. All Rights Reserved." at bounding box center [555, 361] width 182 height 10
click at [729, 363] on div at bounding box center [555, 236] width 751 height 412
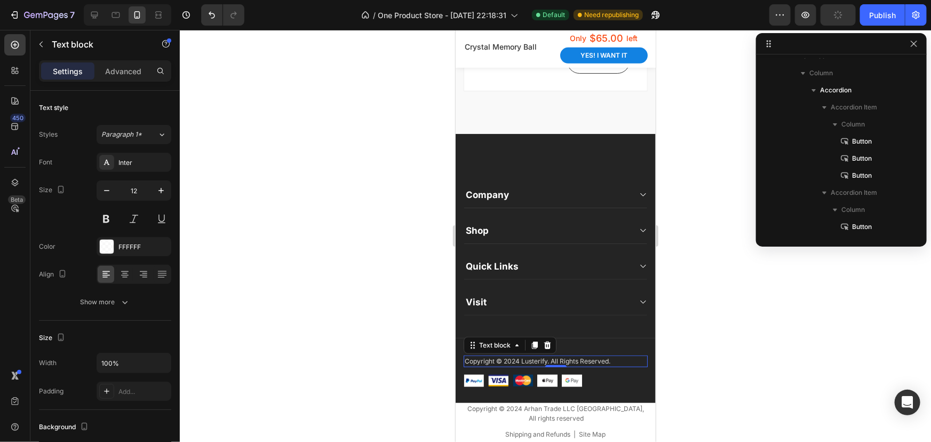
click at [593, 366] on p "Copyright © 2024 Lusterify. All Rights Reserved." at bounding box center [555, 361] width 182 height 10
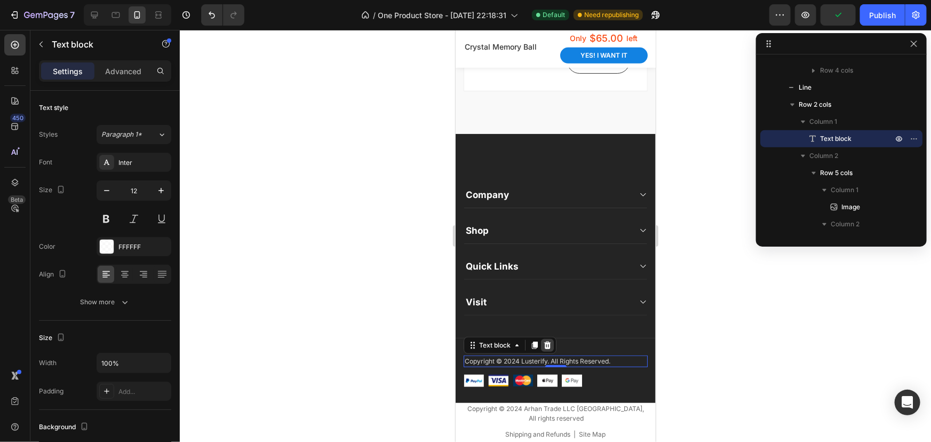
click at [550, 349] on icon at bounding box center [547, 344] width 9 height 9
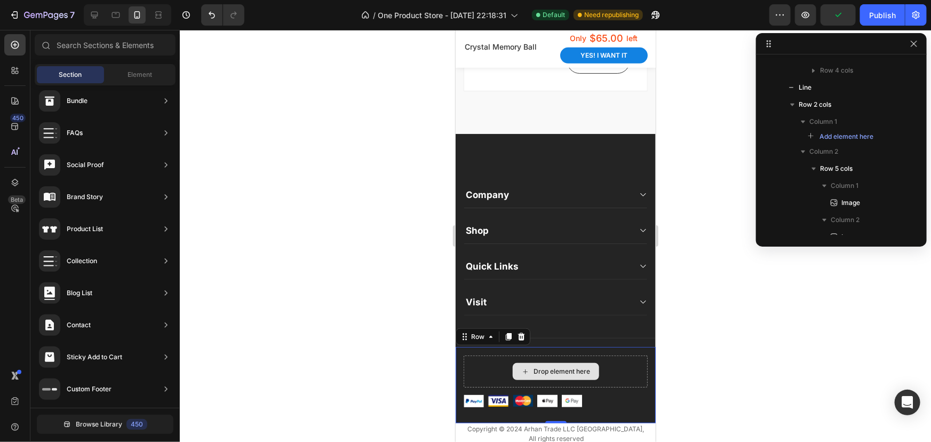
click at [615, 385] on div "Drop element here" at bounding box center [555, 371] width 184 height 32
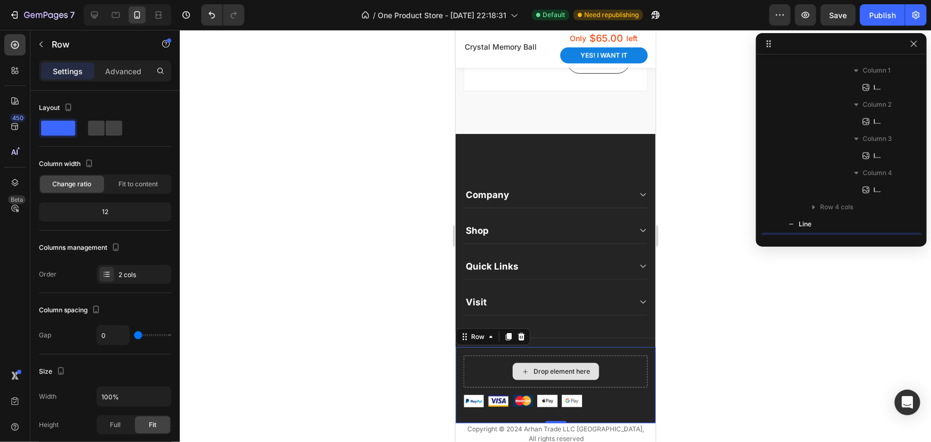
scroll to position [696, 0]
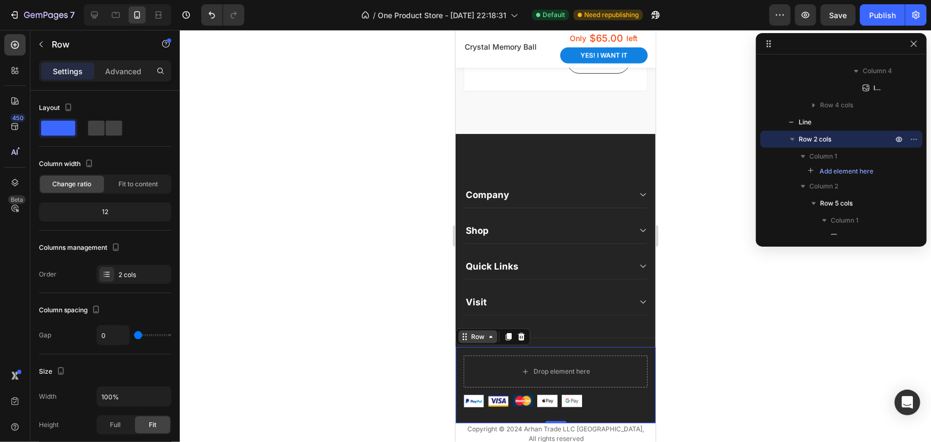
click at [493, 340] on icon at bounding box center [490, 336] width 9 height 9
click at [520, 340] on icon at bounding box center [521, 335] width 7 height 7
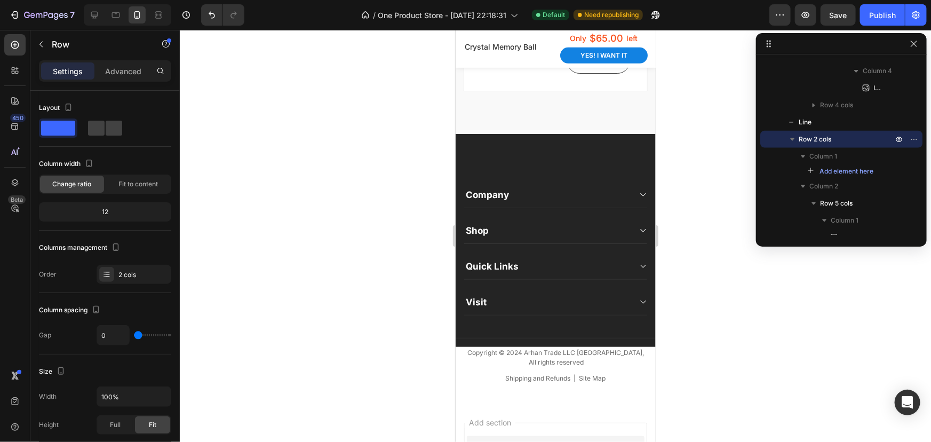
scroll to position [609, 0]
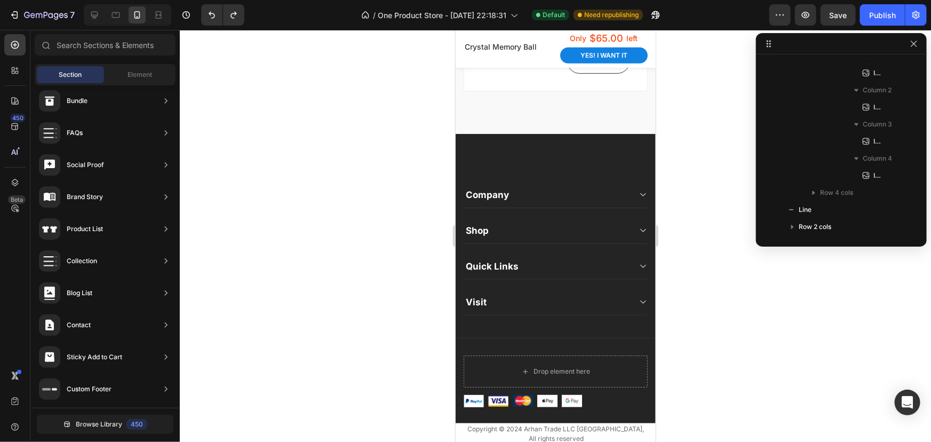
click at [732, 350] on div at bounding box center [555, 236] width 751 height 412
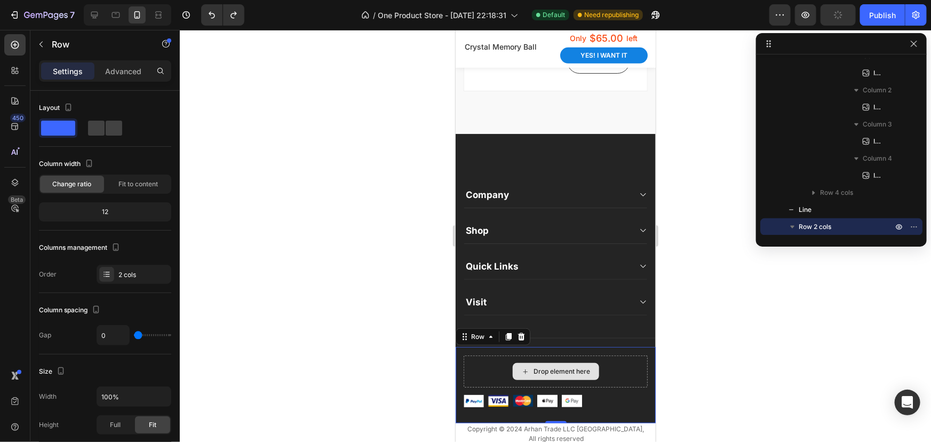
click at [616, 378] on div "Drop element here" at bounding box center [555, 371] width 184 height 32
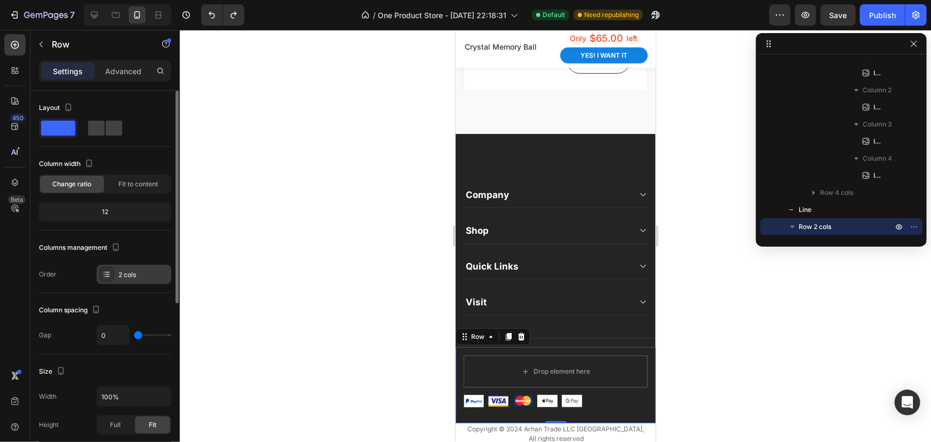
click at [126, 271] on div "2 cols" at bounding box center [143, 275] width 50 height 10
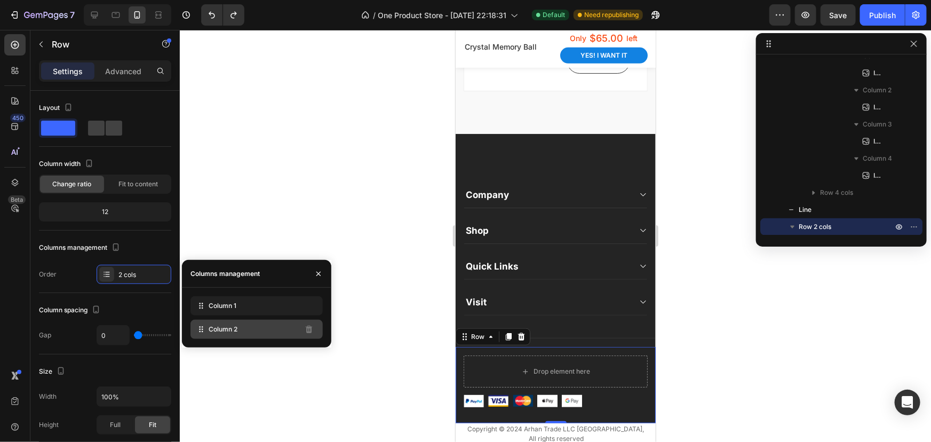
click at [272, 331] on div "Column 2" at bounding box center [256, 329] width 132 height 19
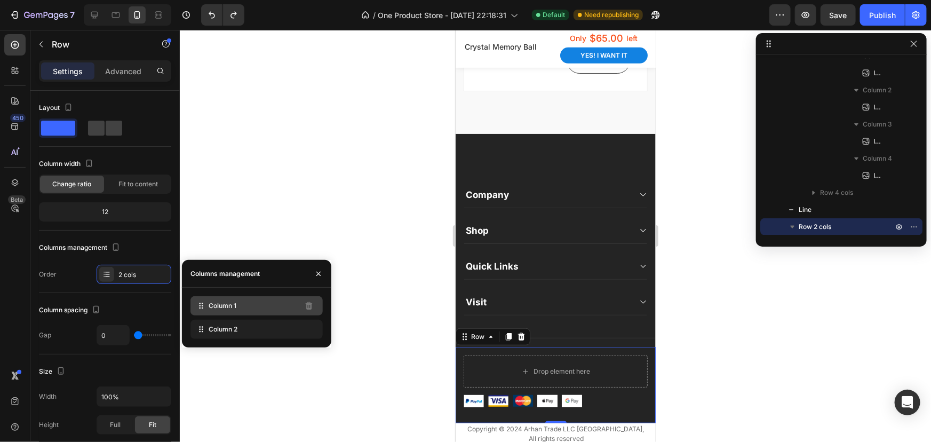
click at [276, 307] on div "Column 1" at bounding box center [256, 305] width 132 height 19
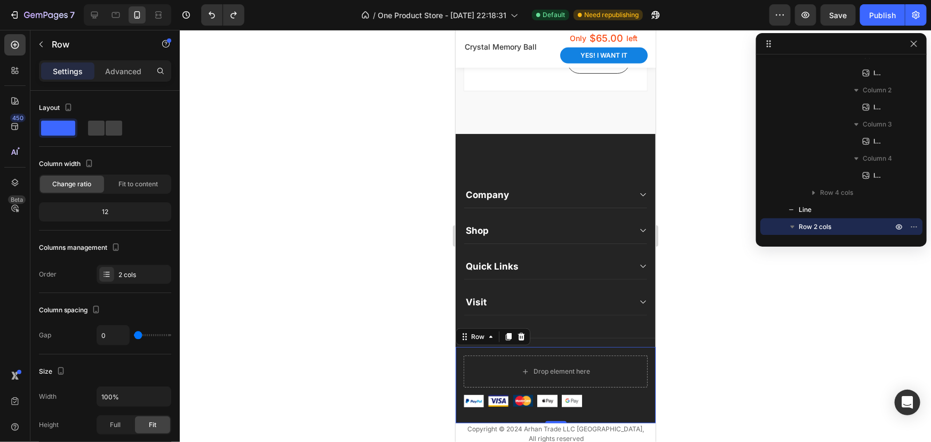
click at [409, 366] on div at bounding box center [555, 236] width 751 height 412
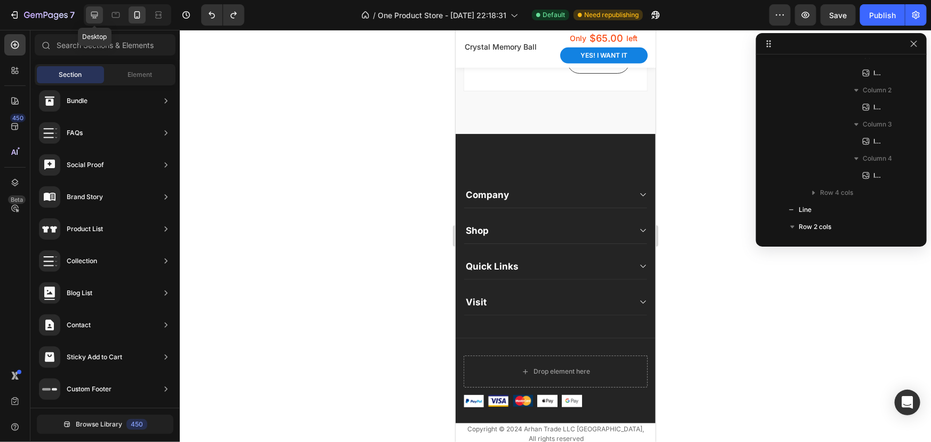
click at [96, 19] on icon at bounding box center [94, 15] width 11 height 11
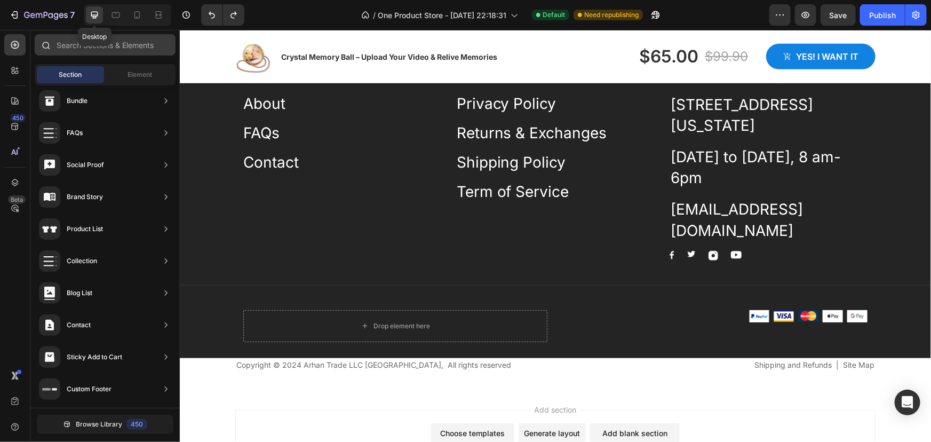
scroll to position [2275, 0]
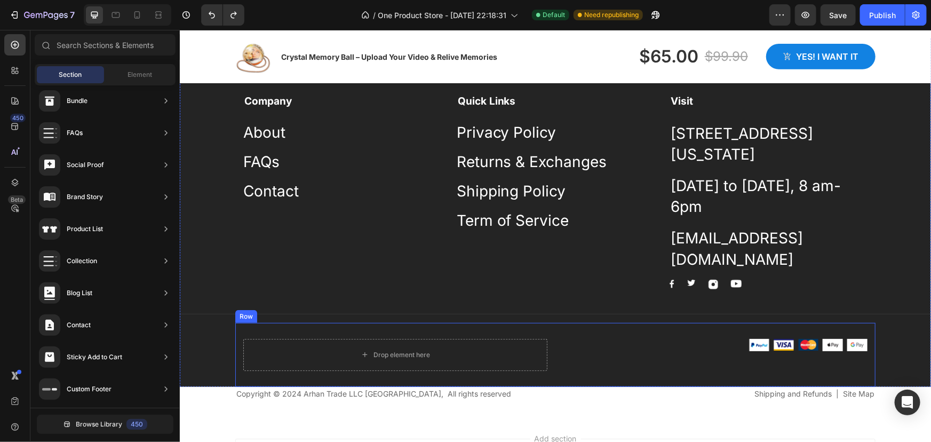
click at [569, 362] on div "Image Image Image Image Image Row" at bounding box center [715, 354] width 304 height 32
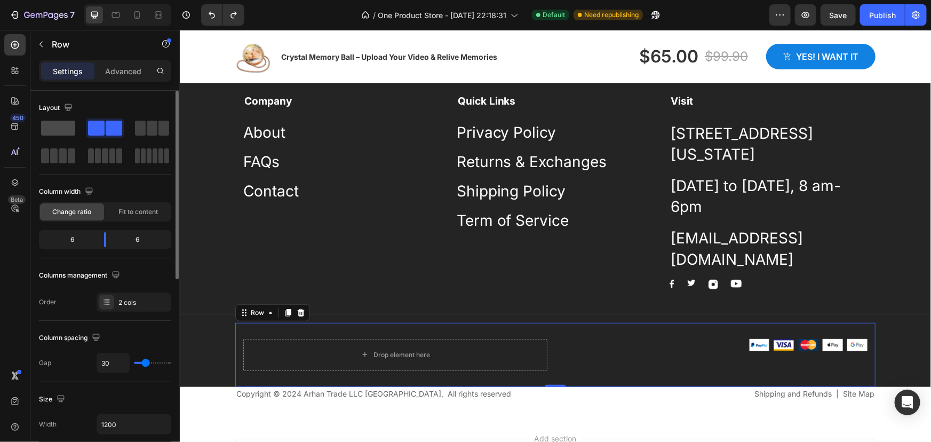
click at [53, 128] on span at bounding box center [58, 128] width 34 height 15
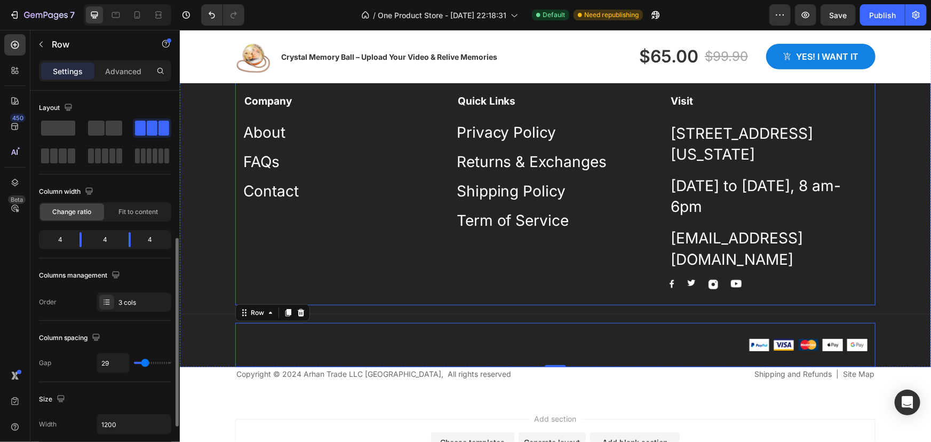
scroll to position [99, 0]
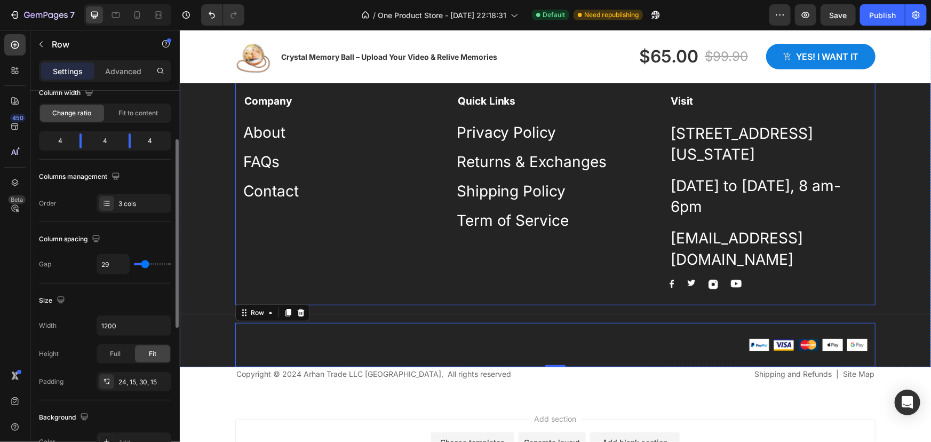
click at [377, 227] on div "Company Text block About Button FAQs Button Contact Button" at bounding box center [342, 190] width 198 height 195
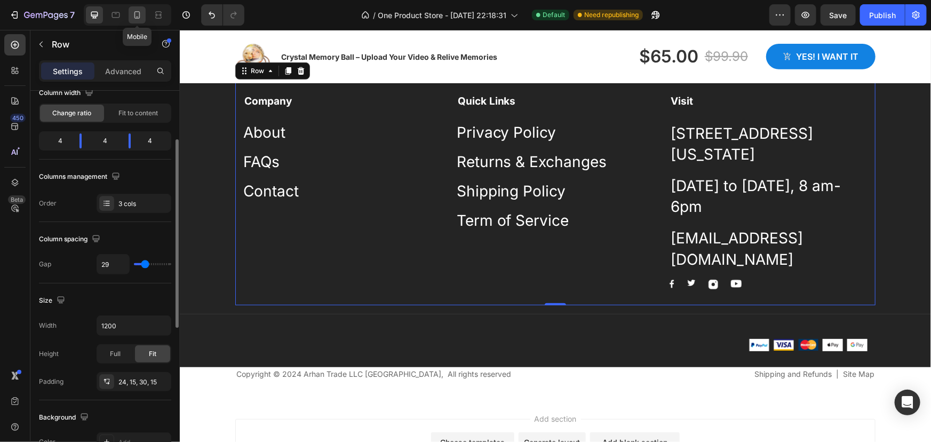
click at [136, 17] on icon at bounding box center [137, 15] width 11 height 11
type input "0"
type input "100%"
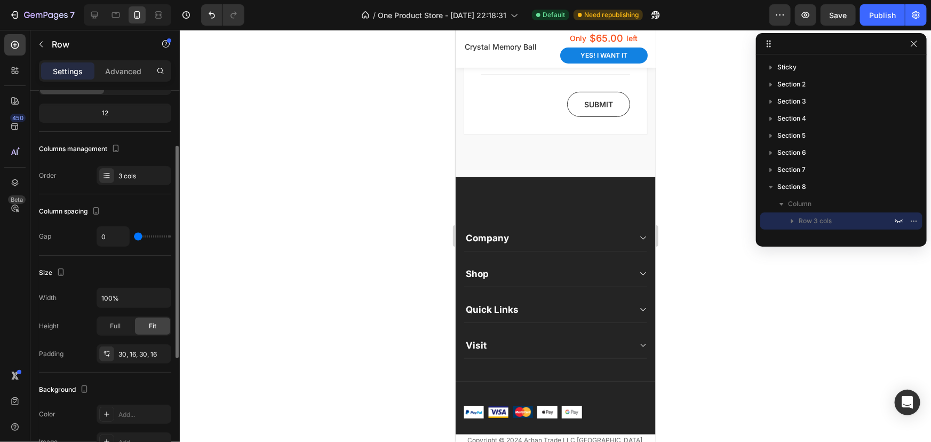
scroll to position [2258, 0]
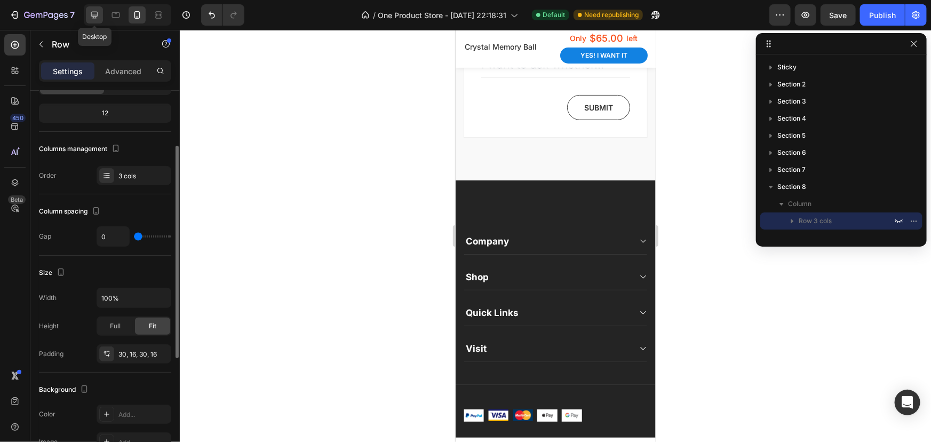
click at [96, 13] on icon at bounding box center [94, 15] width 11 height 11
type input "29"
type input "1200"
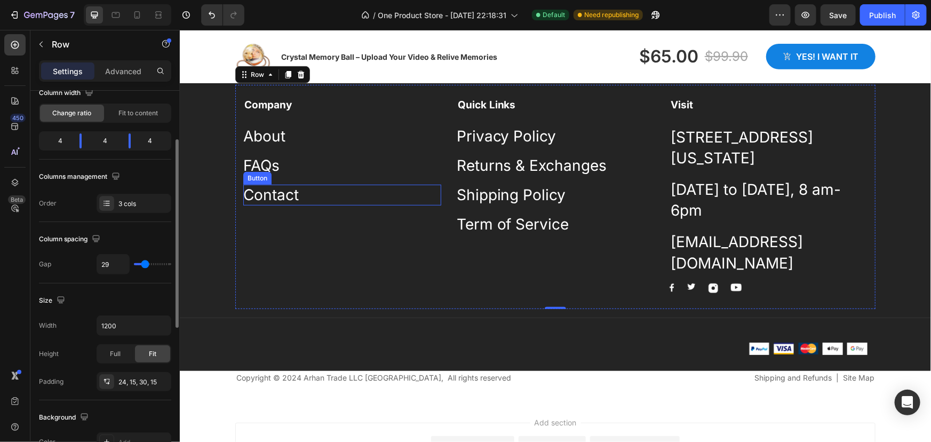
scroll to position [2287, 0]
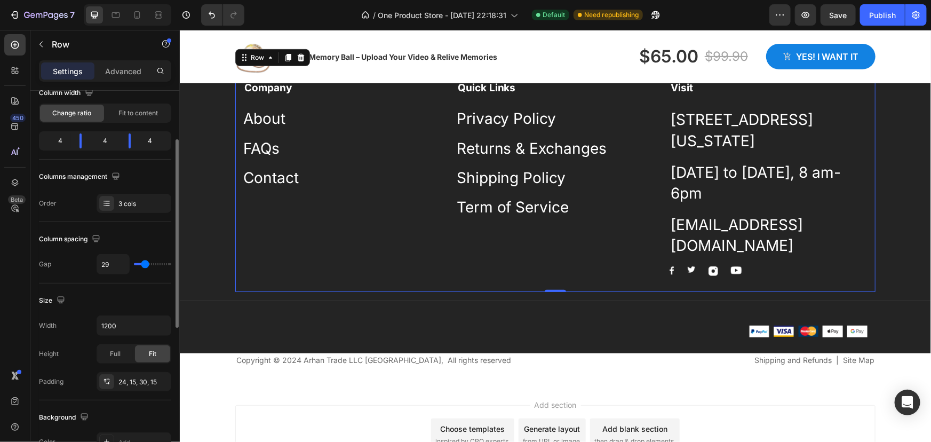
click at [422, 249] on div "Company Text block About Button FAQs Button Contact Button" at bounding box center [342, 177] width 198 height 195
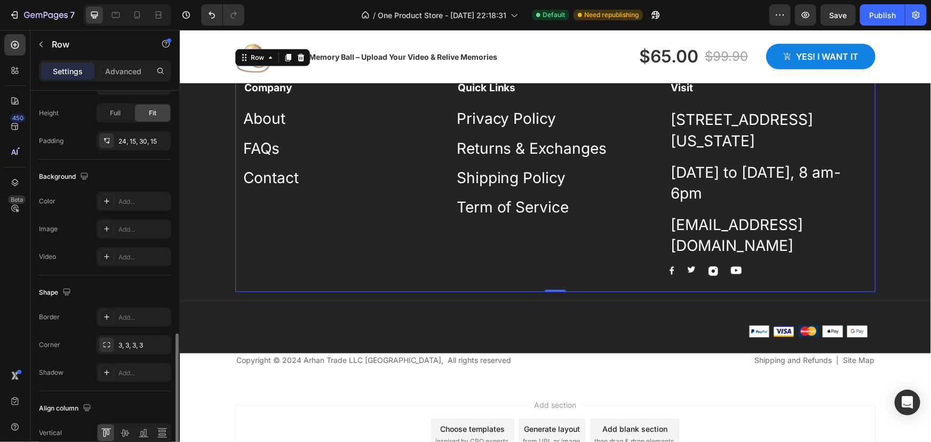
scroll to position [390, 0]
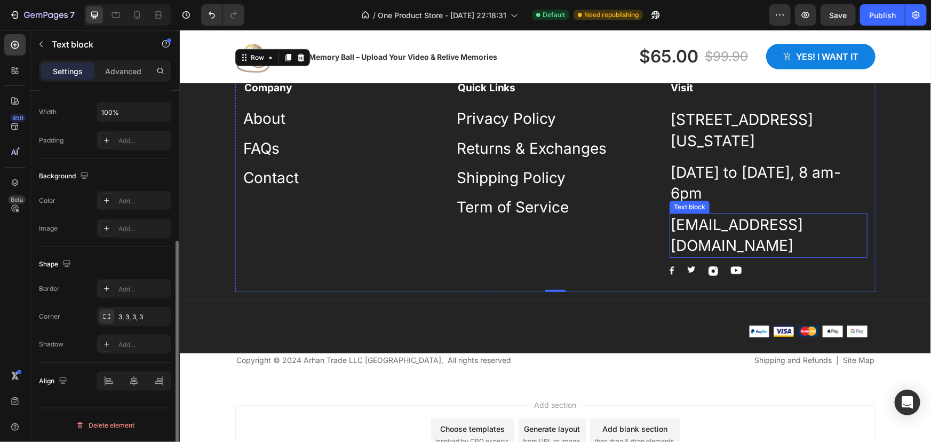
click at [695, 251] on p "[EMAIL_ADDRESS][DOMAIN_NAME]" at bounding box center [768, 235] width 196 height 42
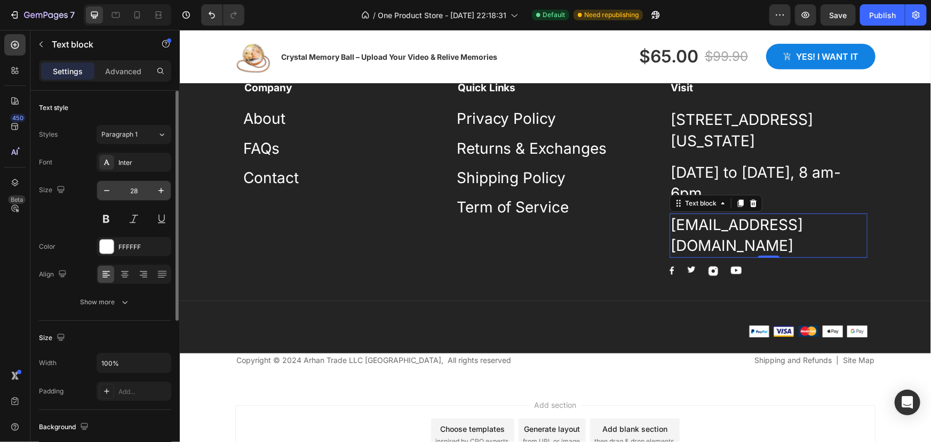
click at [137, 189] on input "28" at bounding box center [133, 190] width 35 height 19
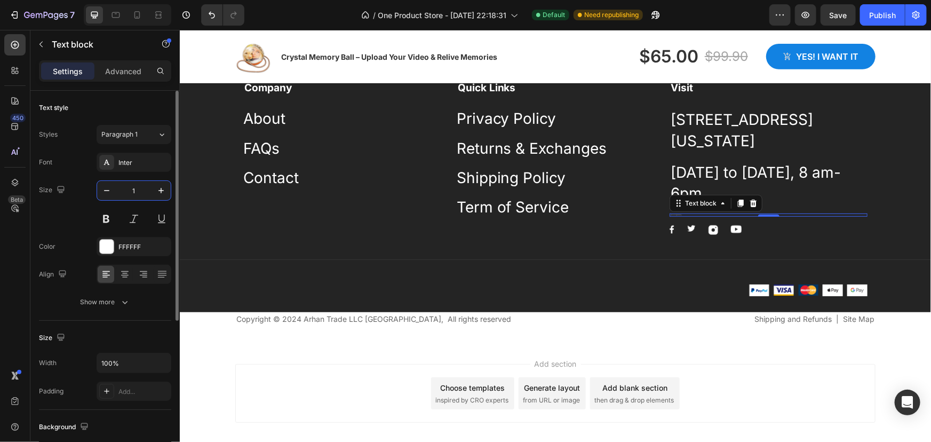
type input "16"
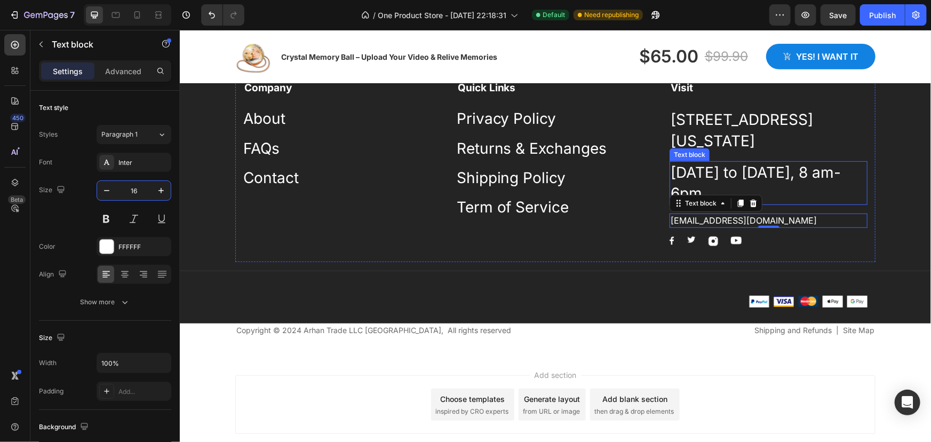
click at [780, 203] on p "[DATE] to [DATE], 8 am-6pm" at bounding box center [768, 183] width 196 height 42
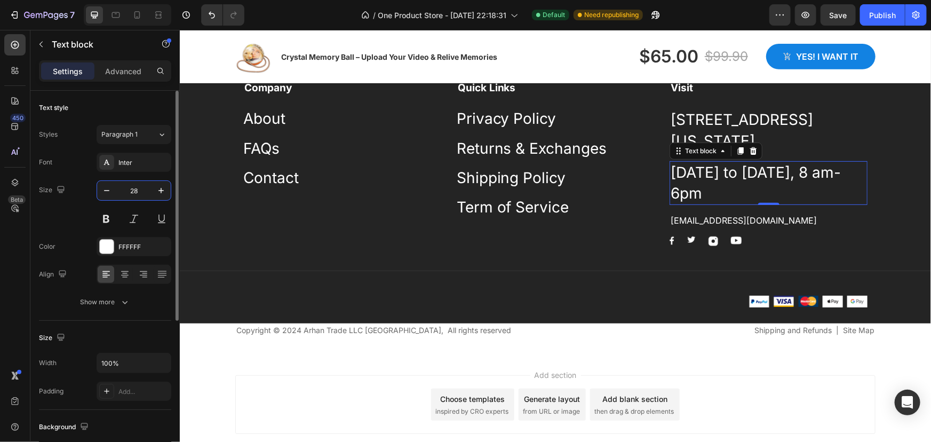
click at [132, 187] on input "28" at bounding box center [133, 190] width 35 height 19
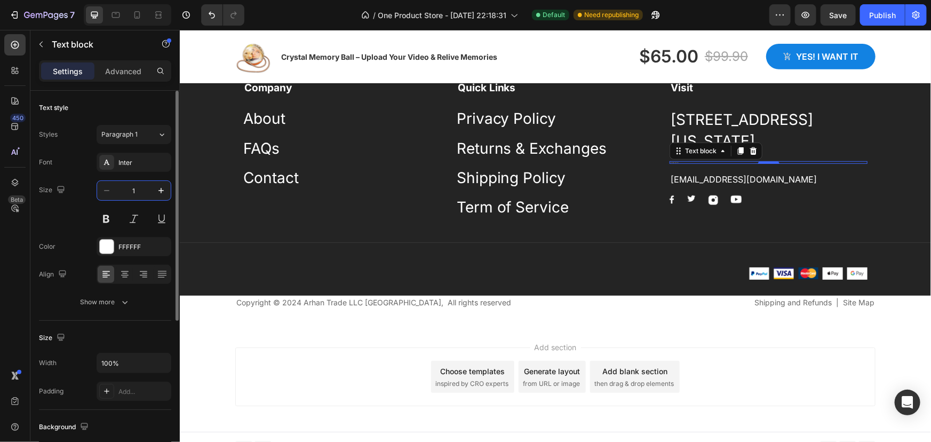
type input "16"
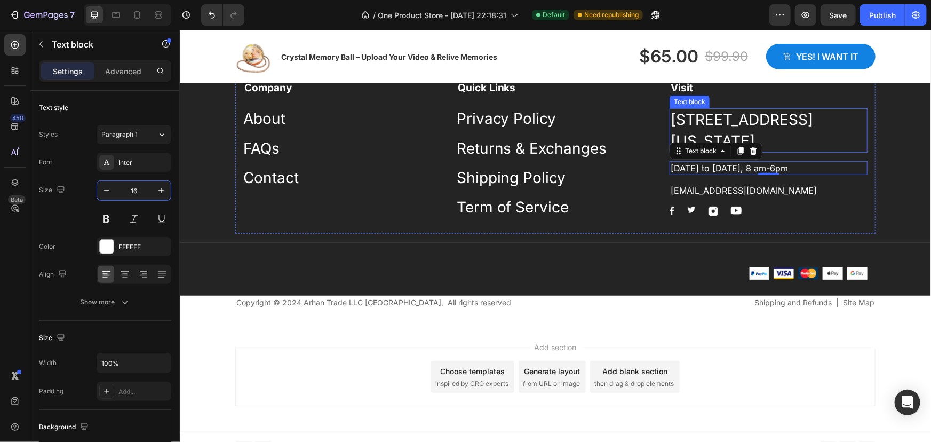
click at [711, 133] on p "[STREET_ADDRESS][US_STATE]" at bounding box center [768, 130] width 196 height 42
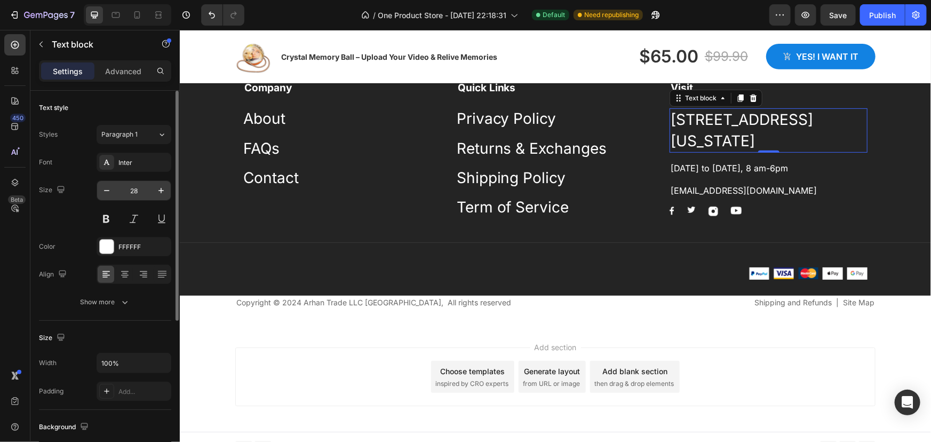
click at [132, 189] on input "28" at bounding box center [133, 190] width 35 height 19
type input "16"
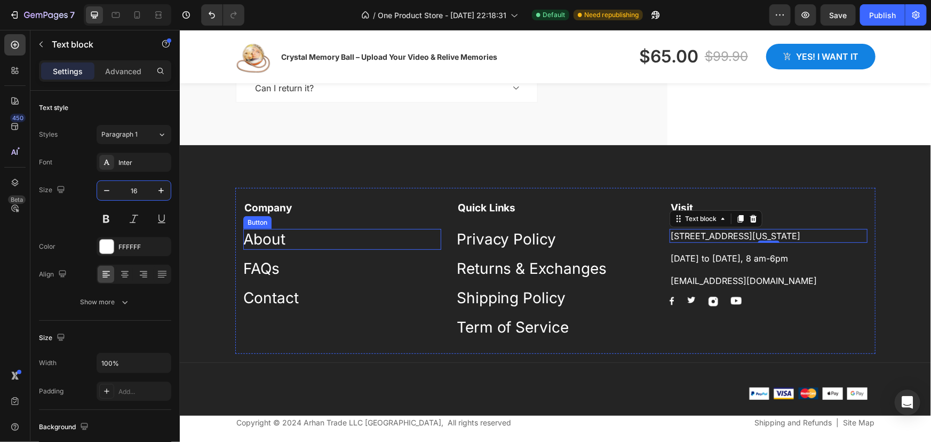
scroll to position [2165, 0]
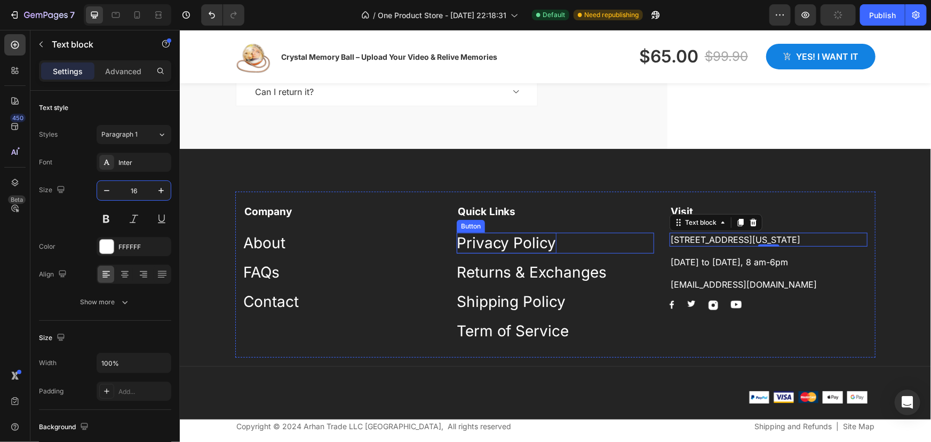
click at [545, 241] on p "Privacy Policy" at bounding box center [506, 242] width 100 height 21
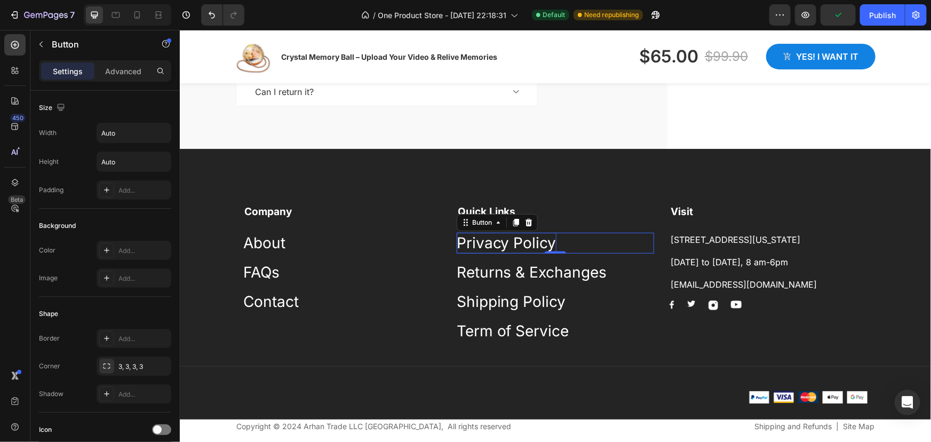
click at [483, 244] on p "Privacy Policy" at bounding box center [506, 242] width 100 height 21
click at [589, 244] on div "Privacy Policy Button 0" at bounding box center [555, 242] width 198 height 21
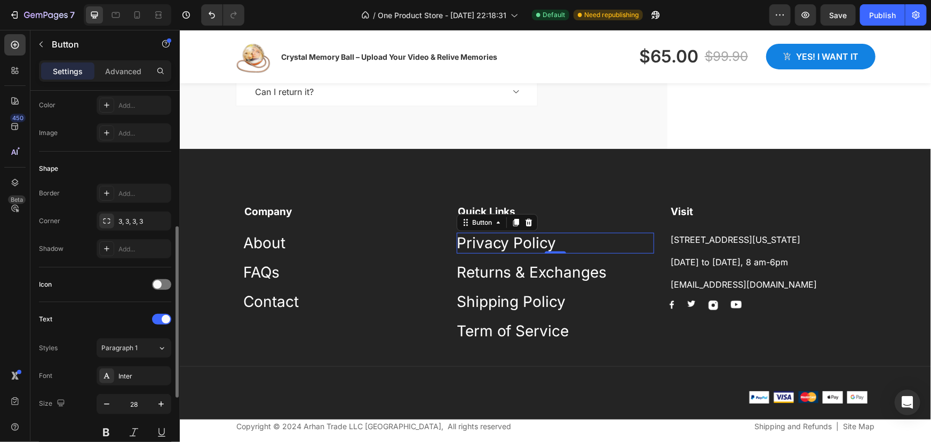
scroll to position [194, 0]
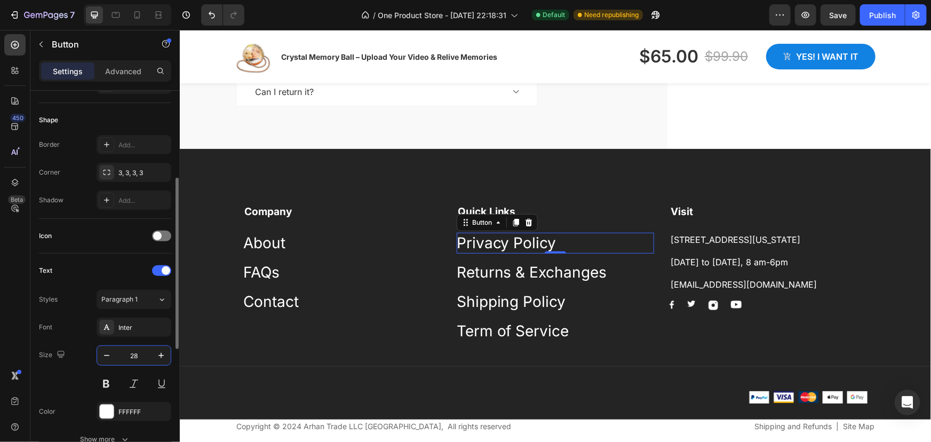
click at [135, 352] on input "28" at bounding box center [133, 355] width 35 height 19
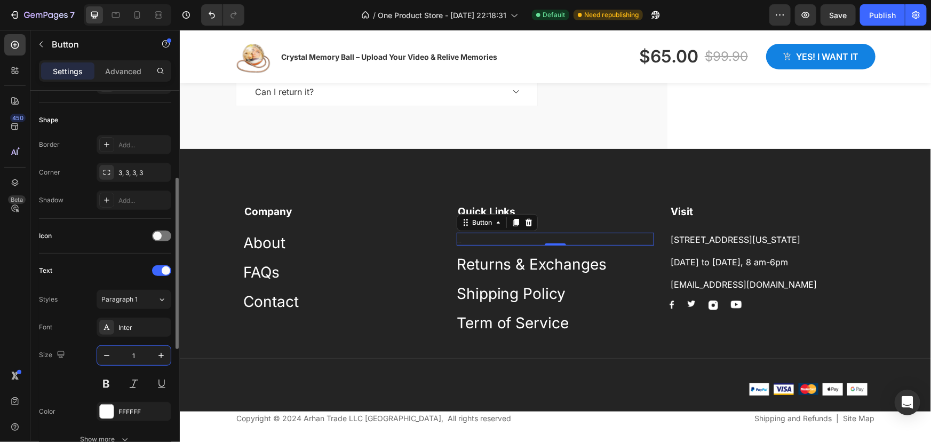
type input "16"
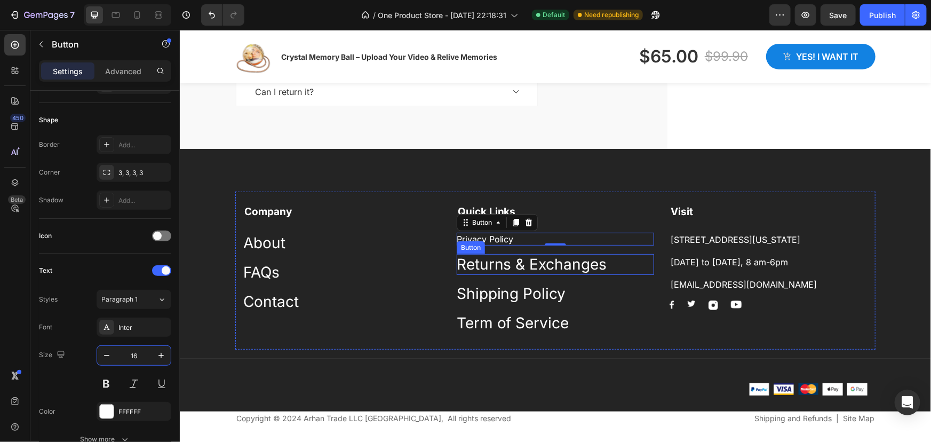
click at [624, 270] on div "Returns & Exchanges Button" at bounding box center [555, 263] width 198 height 21
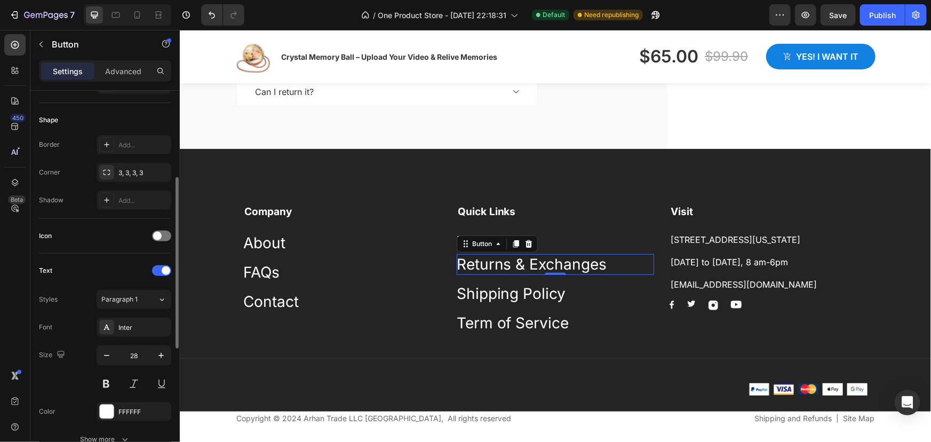
scroll to position [193, 0]
click at [133, 353] on input "28" at bounding box center [133, 355] width 35 height 19
type input "16"
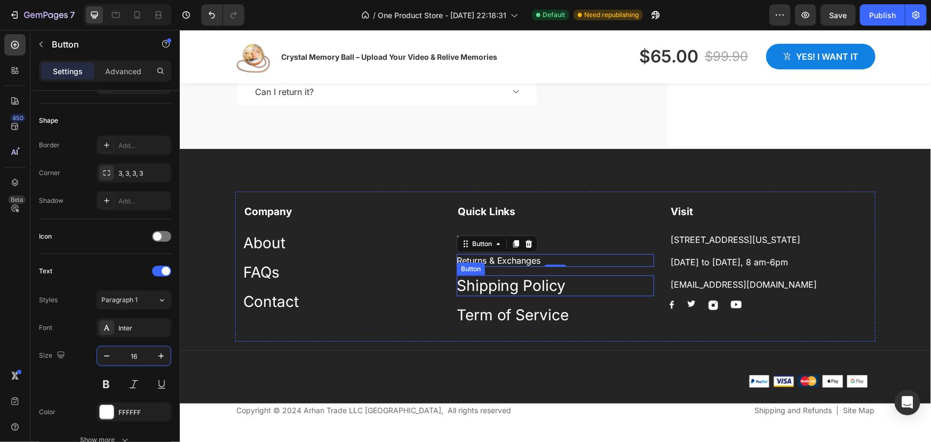
click at [577, 287] on div "Shipping Policy Button" at bounding box center [555, 285] width 198 height 21
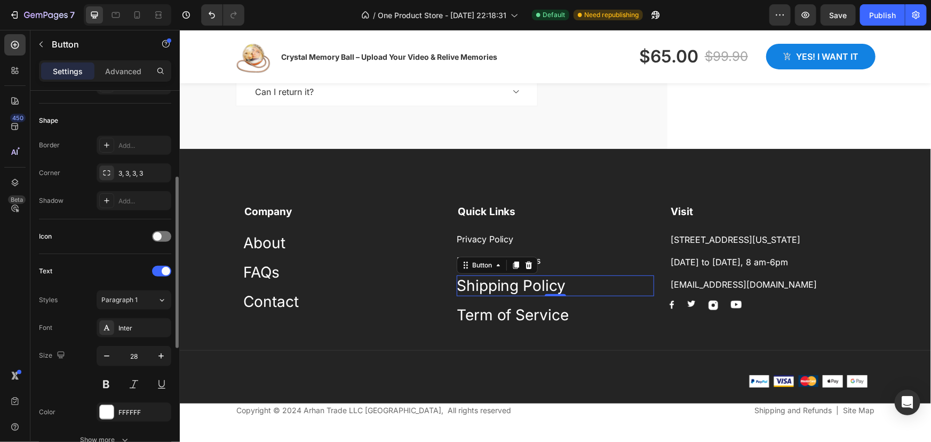
scroll to position [193, 0]
click at [133, 361] on input "28" at bounding box center [133, 356] width 35 height 19
click at [133, 356] on input "28" at bounding box center [133, 356] width 35 height 19
type input "2"
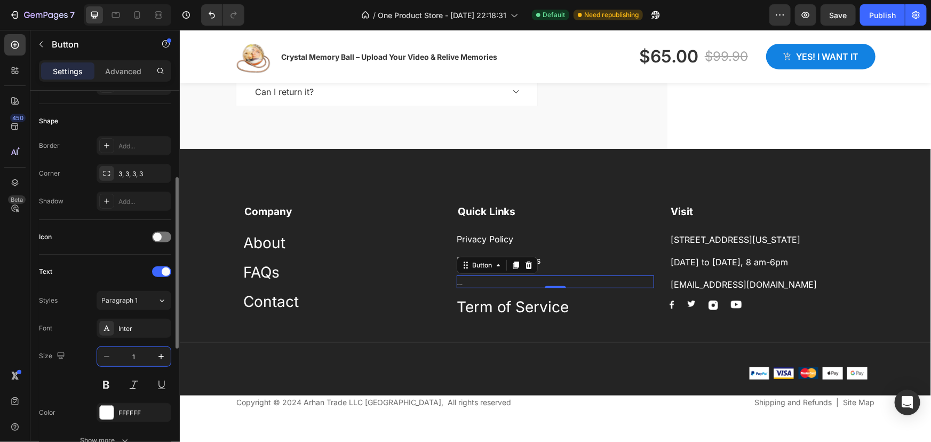
type input "16"
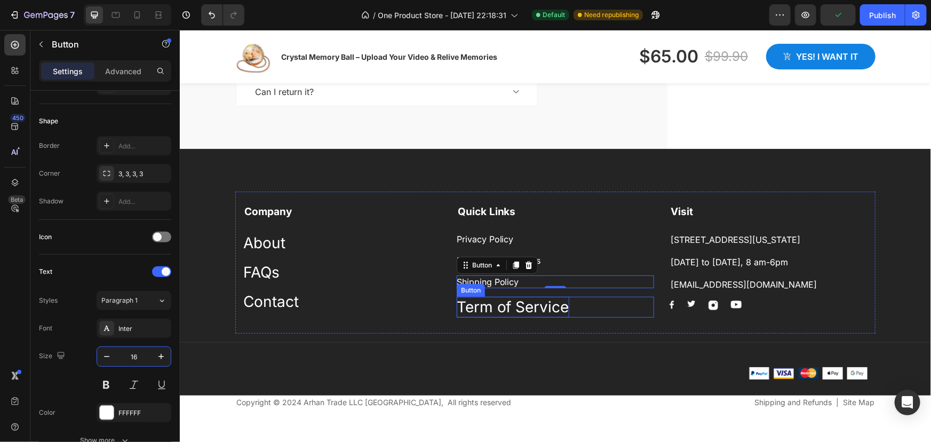
click at [497, 304] on p "Term of Service" at bounding box center [512, 306] width 113 height 21
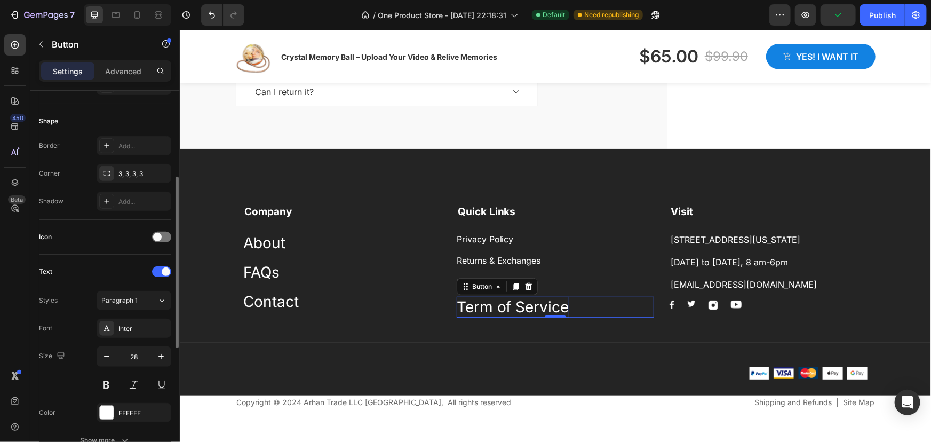
scroll to position [192, 0]
type input "16"
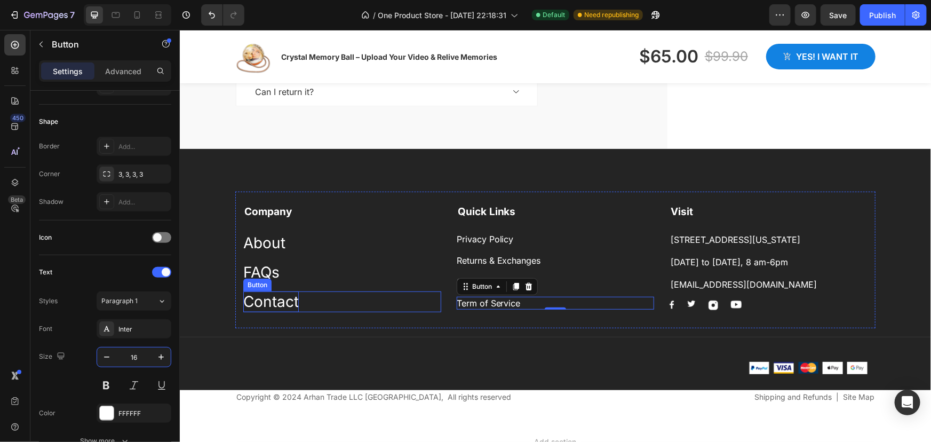
click at [272, 305] on p "Contact" at bounding box center [270, 301] width 55 height 21
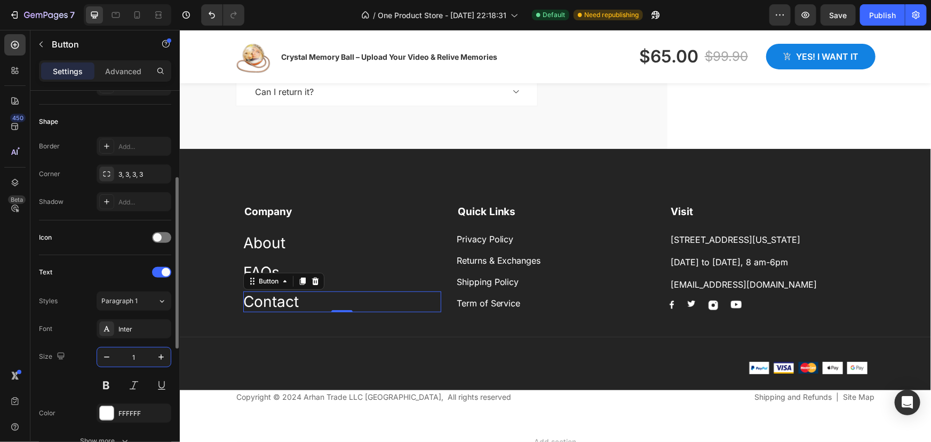
type input "16"
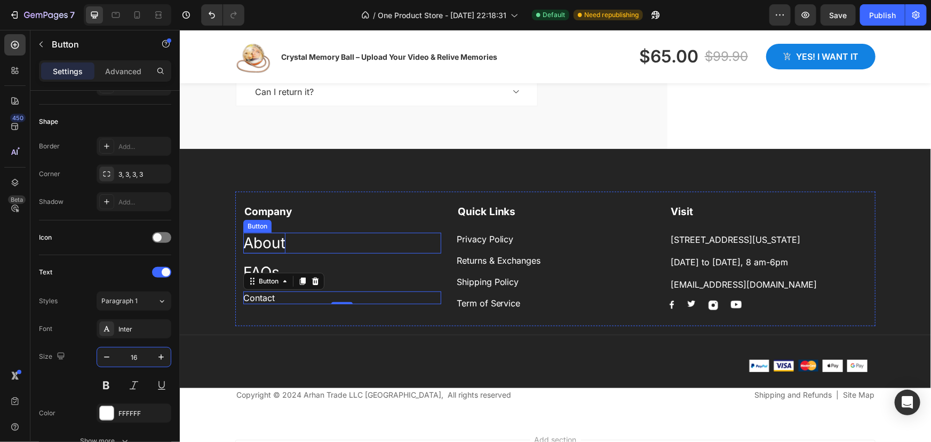
click at [263, 243] on div "About" at bounding box center [264, 242] width 42 height 21
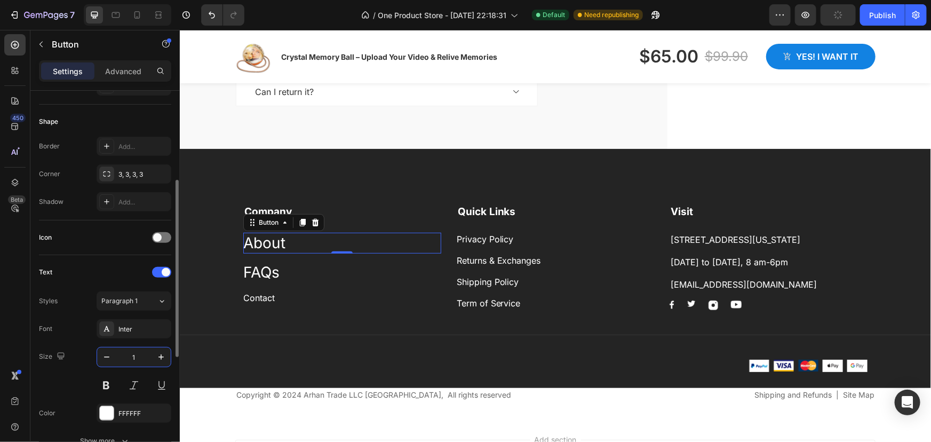
type input "16"
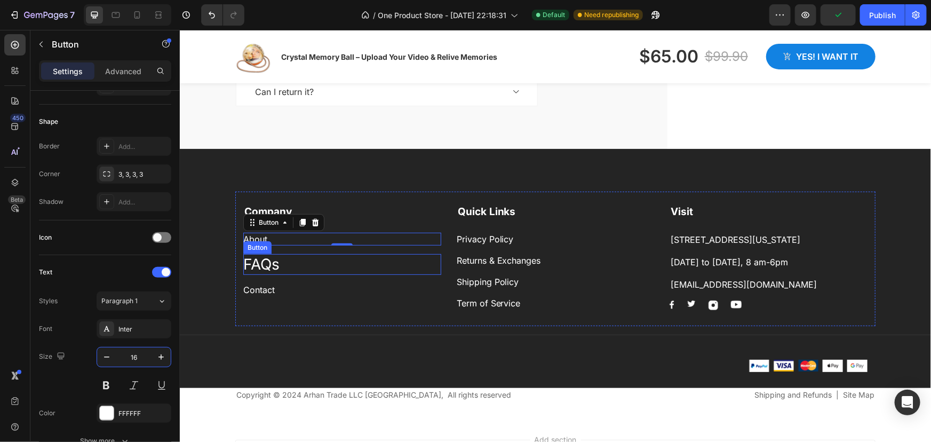
click at [277, 263] on div "FAQs Button" at bounding box center [342, 263] width 198 height 21
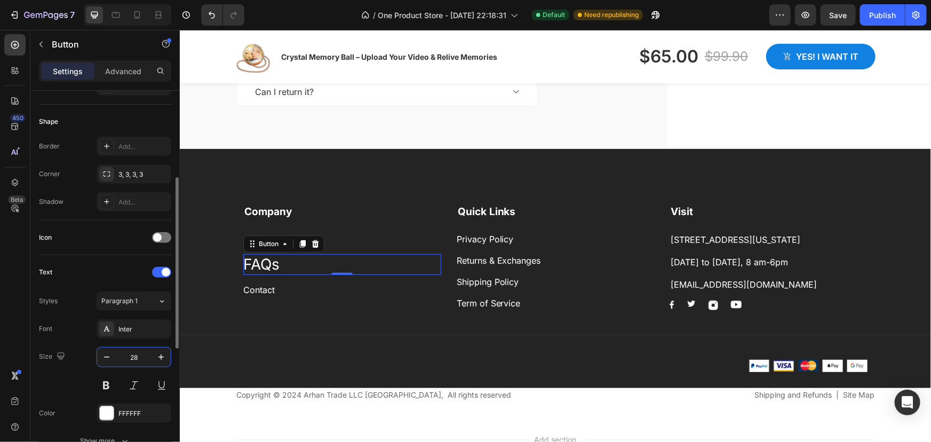
click at [137, 354] on input "28" at bounding box center [133, 356] width 35 height 19
type input "16"
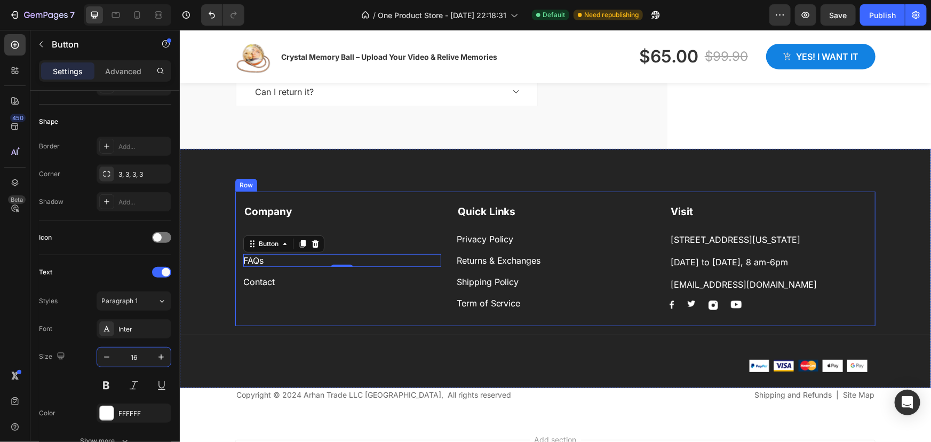
click at [306, 309] on div "Company Text block About Button FAQs Button 0 Contact Button" at bounding box center [342, 257] width 198 height 106
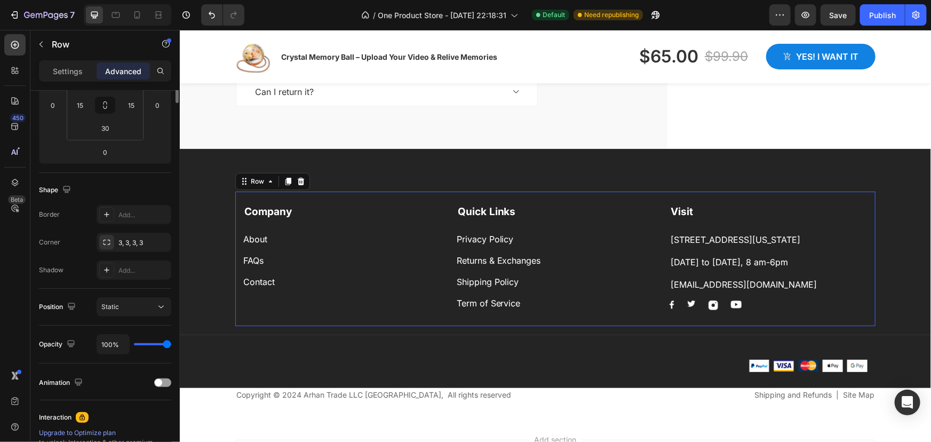
scroll to position [0, 0]
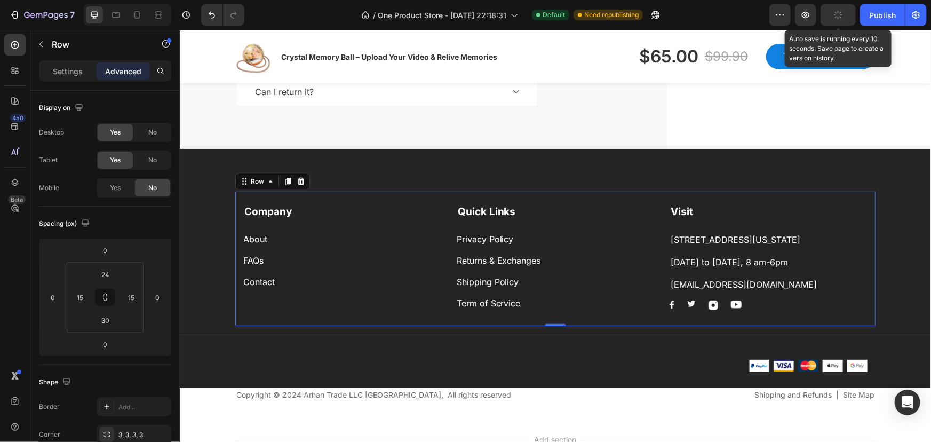
click at [829, 15] on button "button" at bounding box center [838, 14] width 35 height 21
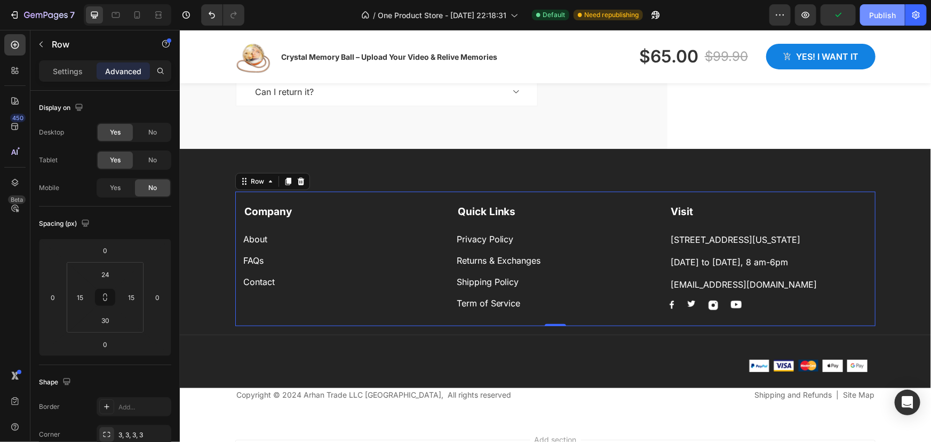
click at [875, 12] on div "Publish" at bounding box center [882, 15] width 27 height 11
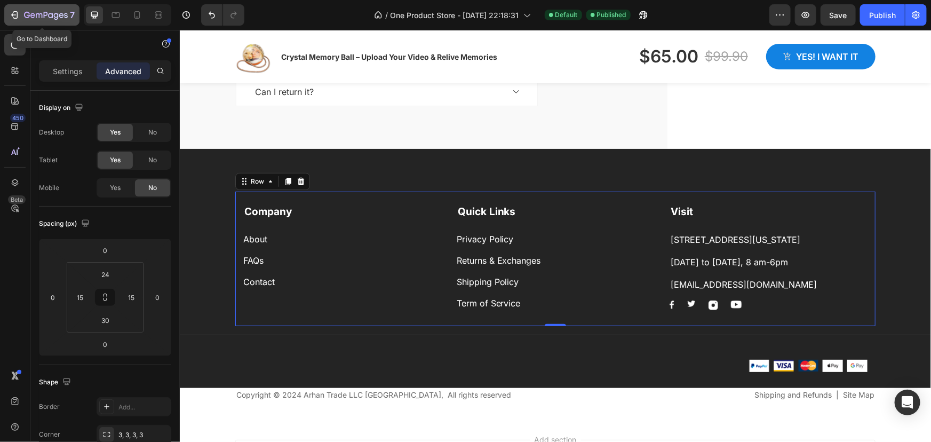
click at [19, 10] on icon "button" at bounding box center [14, 15] width 11 height 11
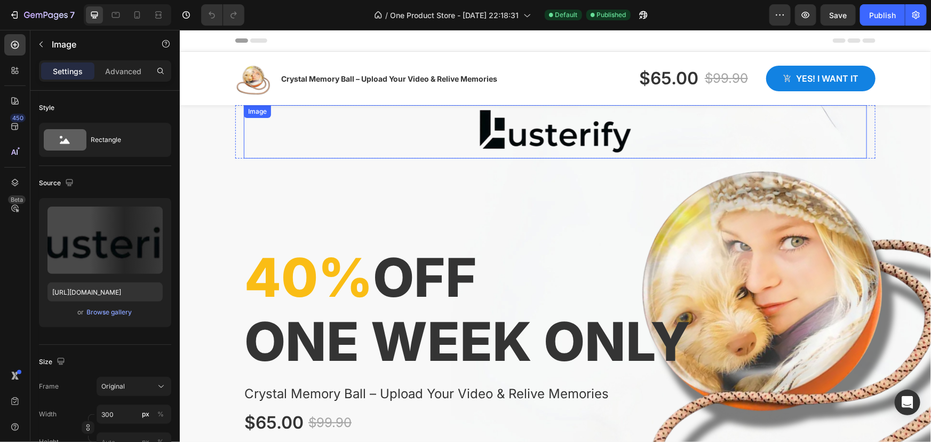
click at [531, 132] on img at bounding box center [555, 131] width 160 height 53
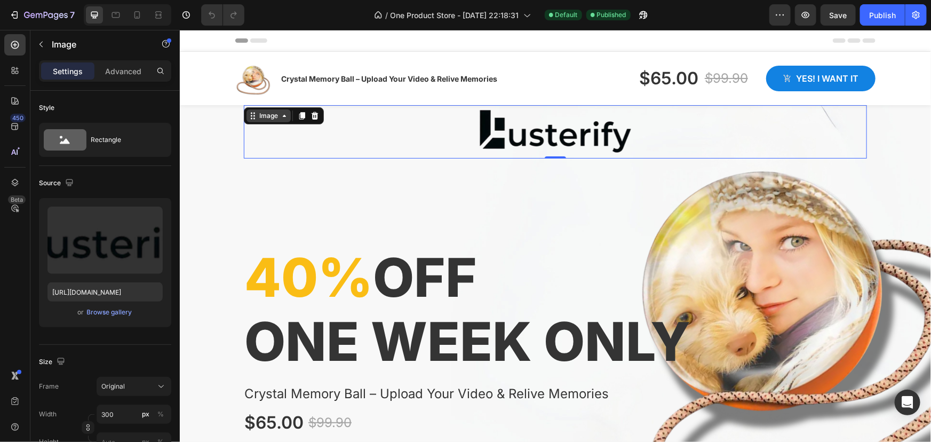
click at [283, 117] on icon at bounding box center [284, 115] width 9 height 9
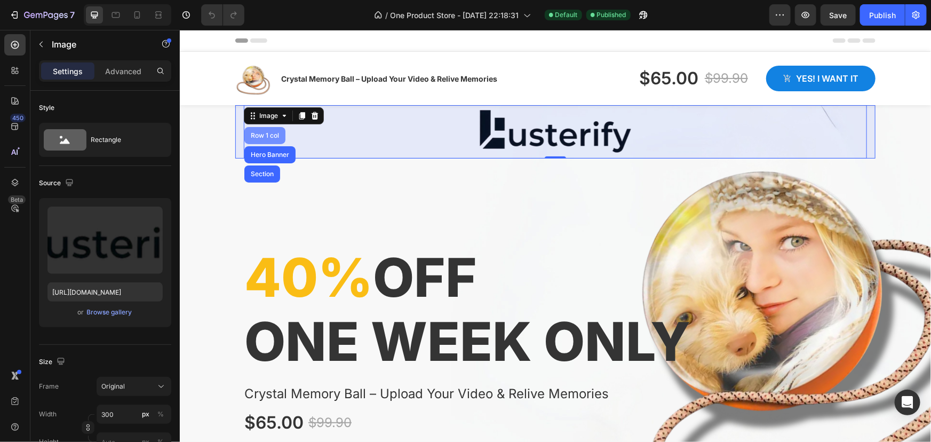
click at [268, 132] on div "Row 1 col" at bounding box center [264, 135] width 33 height 6
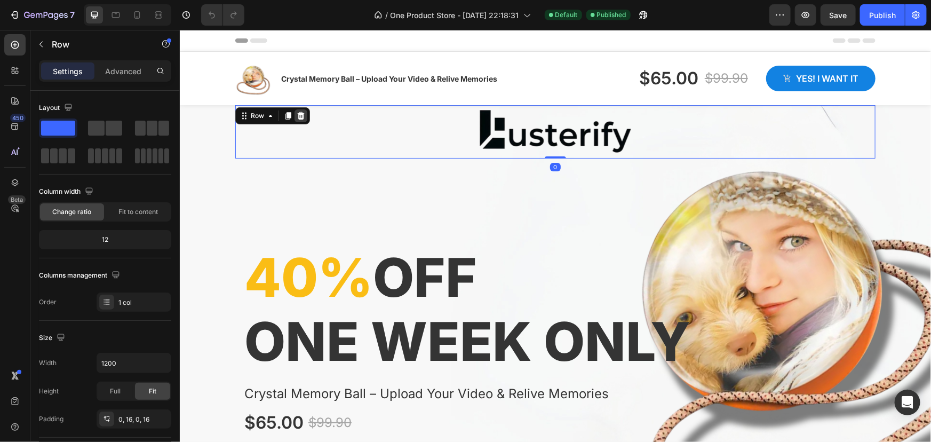
click at [297, 116] on icon at bounding box center [300, 115] width 9 height 9
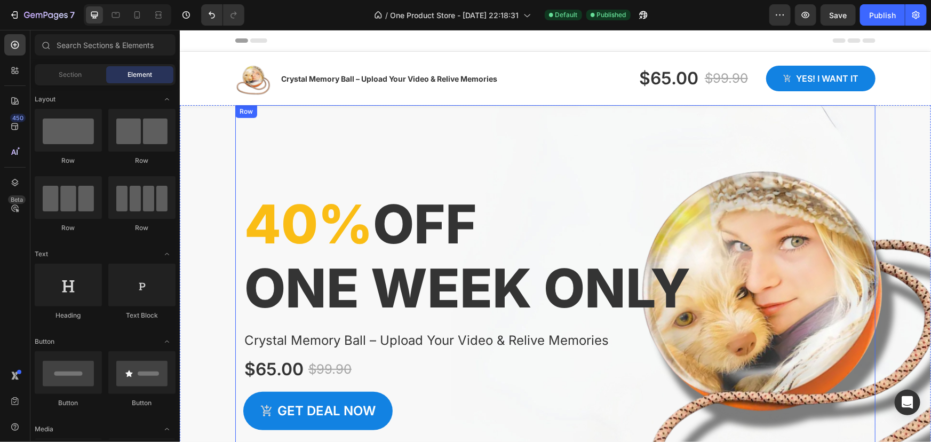
click at [425, 128] on div "40% off one week only Heading Crystal Memory Ball – Upload Your Video & Relive …" at bounding box center [555, 291] width 640 height 372
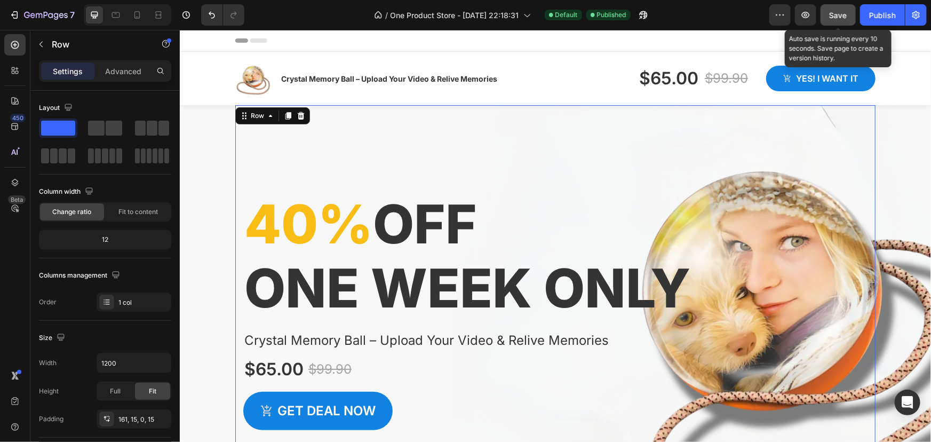
click at [835, 15] on span "Save" at bounding box center [839, 15] width 18 height 9
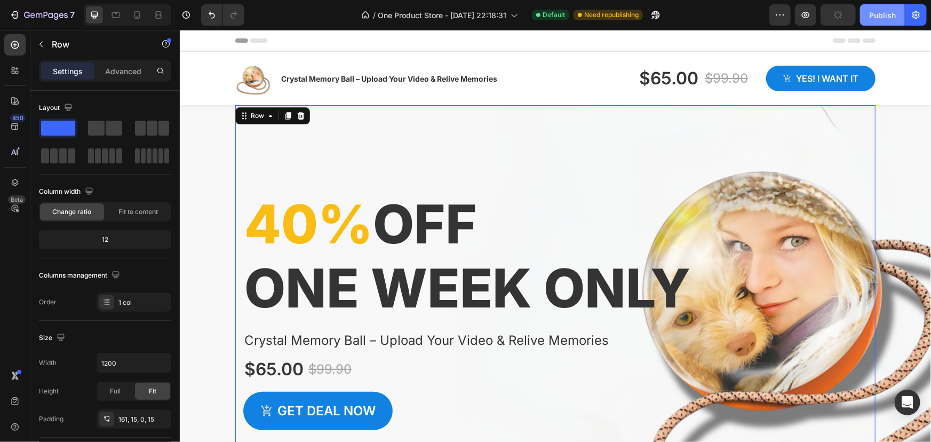
click at [882, 13] on div "Publish" at bounding box center [882, 15] width 27 height 11
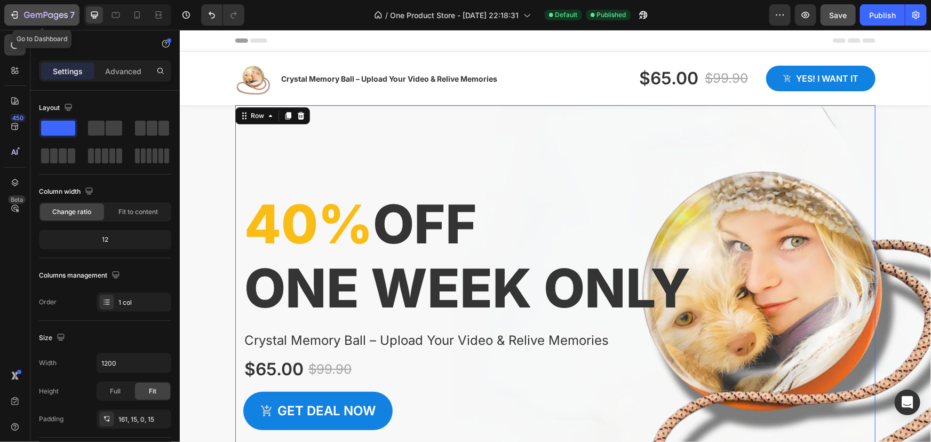
drag, startPoint x: 15, startPoint y: 11, endPoint x: 31, endPoint y: 14, distance: 15.8
click at [17, 11] on icon "button" at bounding box center [14, 15] width 11 height 11
